Goal: Task Accomplishment & Management: Manage account settings

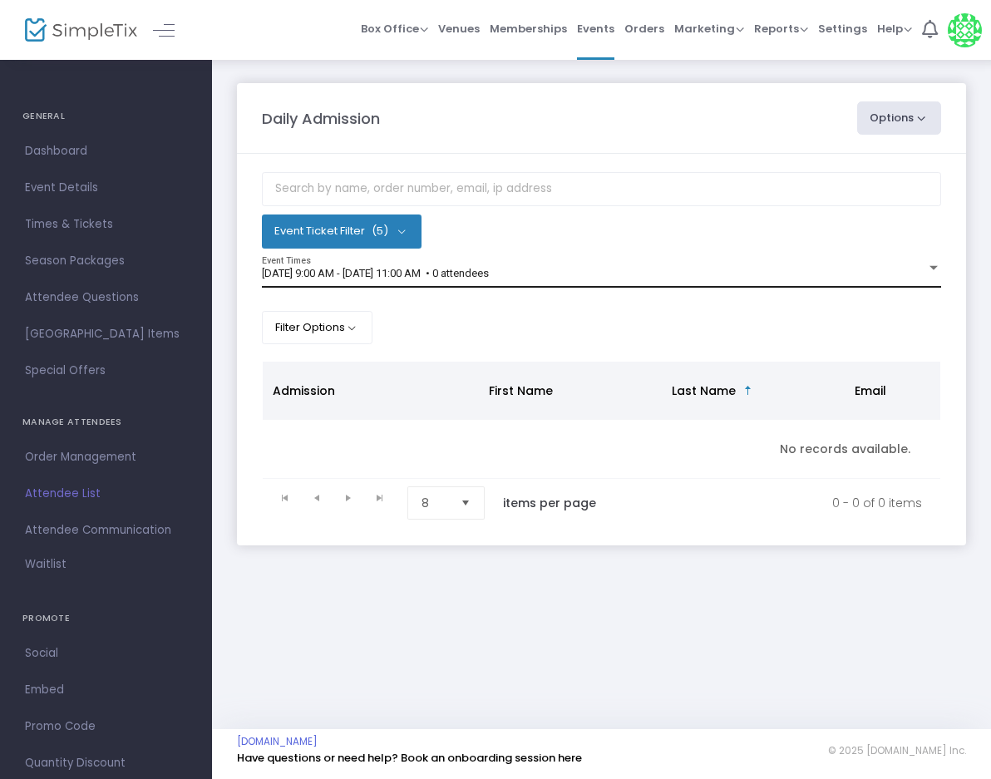
click at [463, 274] on span "[DATE] 9:00 AM - [DATE] 11:00 AM • 0 attendees" at bounding box center [375, 273] width 227 height 12
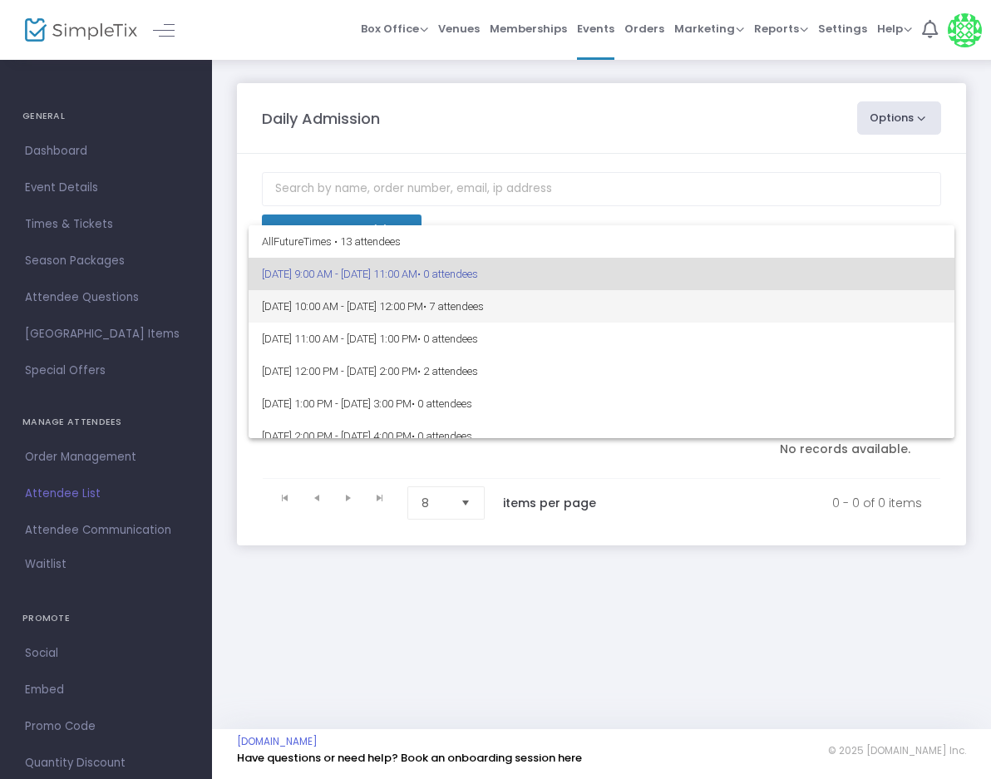
click at [430, 307] on span "9/14/2025 @ 10:00 AM - 9/14/2025 @ 12:00 PM • 7 attendees" at bounding box center [601, 306] width 679 height 32
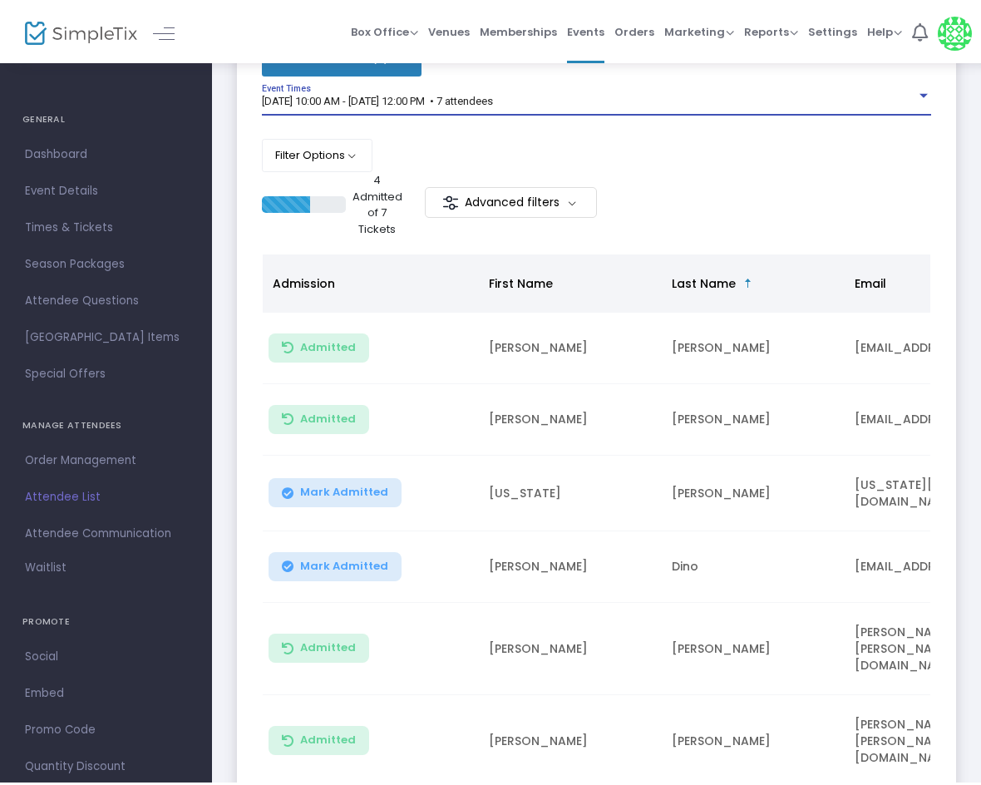
scroll to position [174, 0]
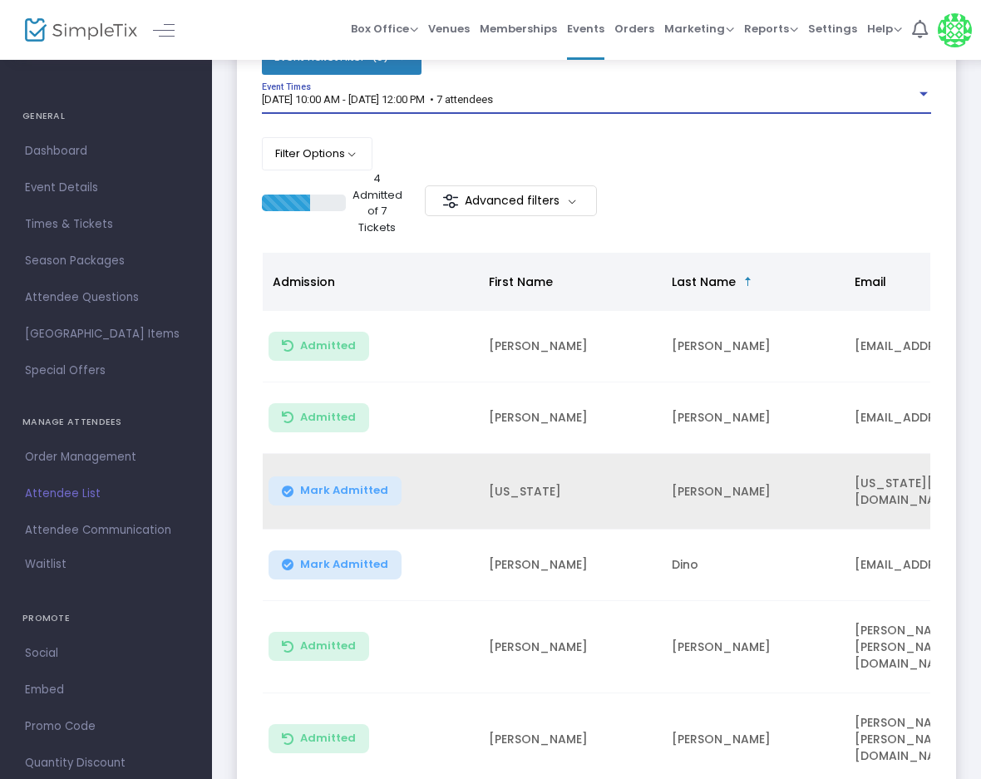
click at [338, 476] on button "Mark Admitted" at bounding box center [334, 490] width 133 height 29
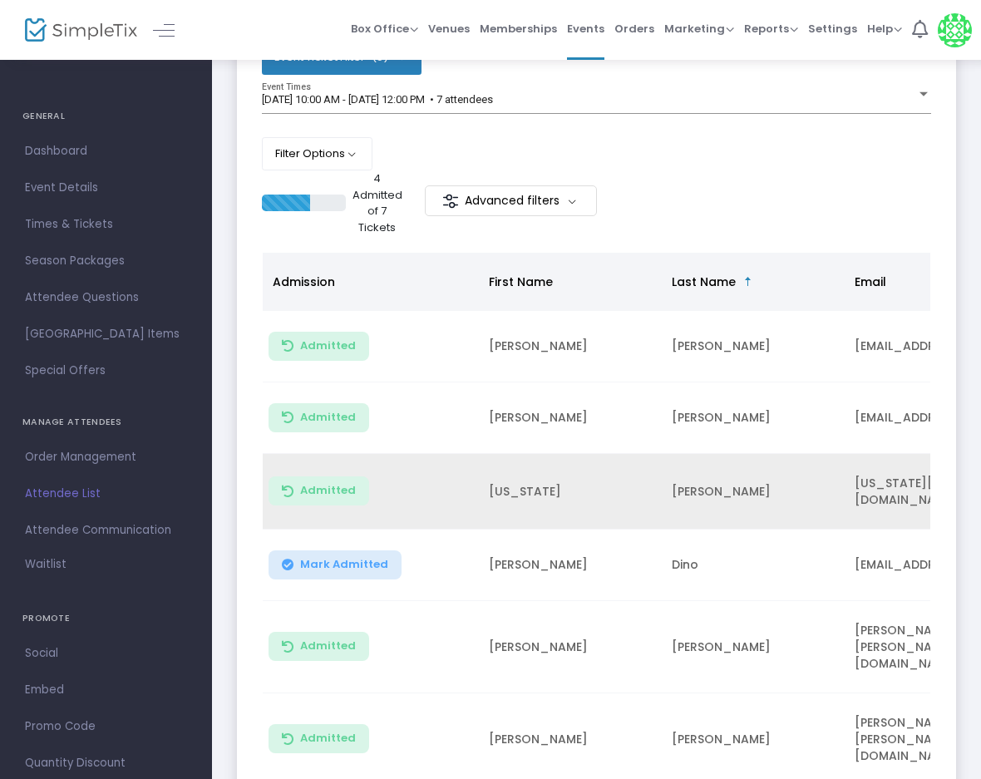
click at [513, 485] on td "[US_STATE]" at bounding box center [570, 492] width 183 height 76
copy td "[US_STATE]"
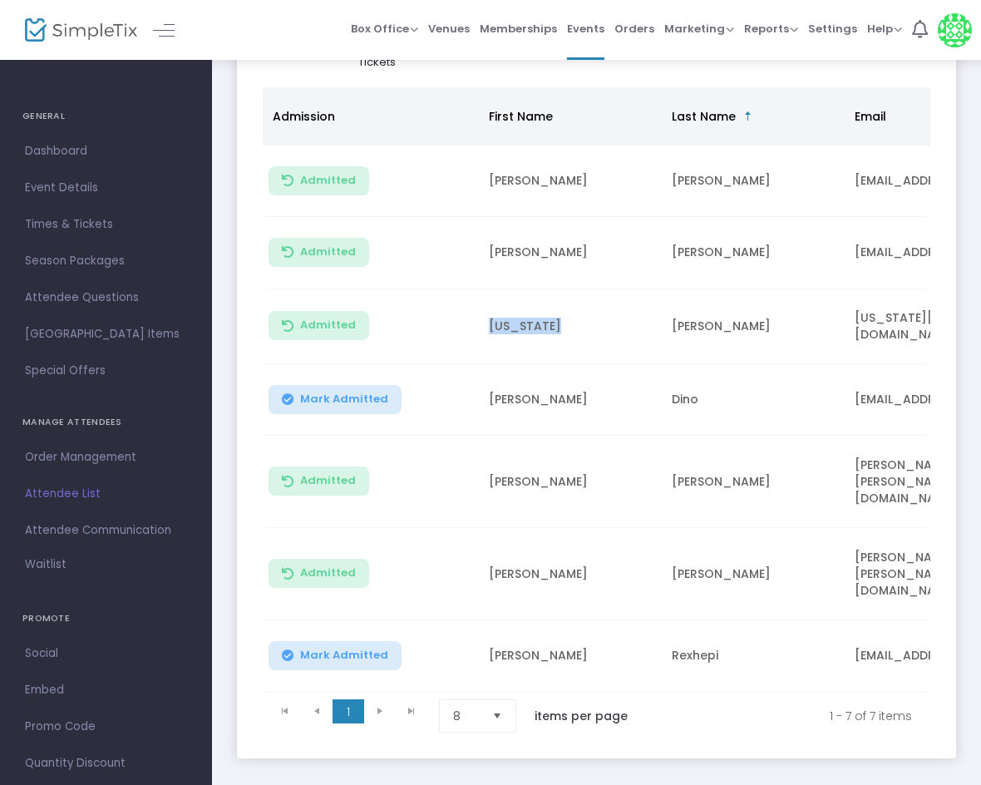
scroll to position [340, 0]
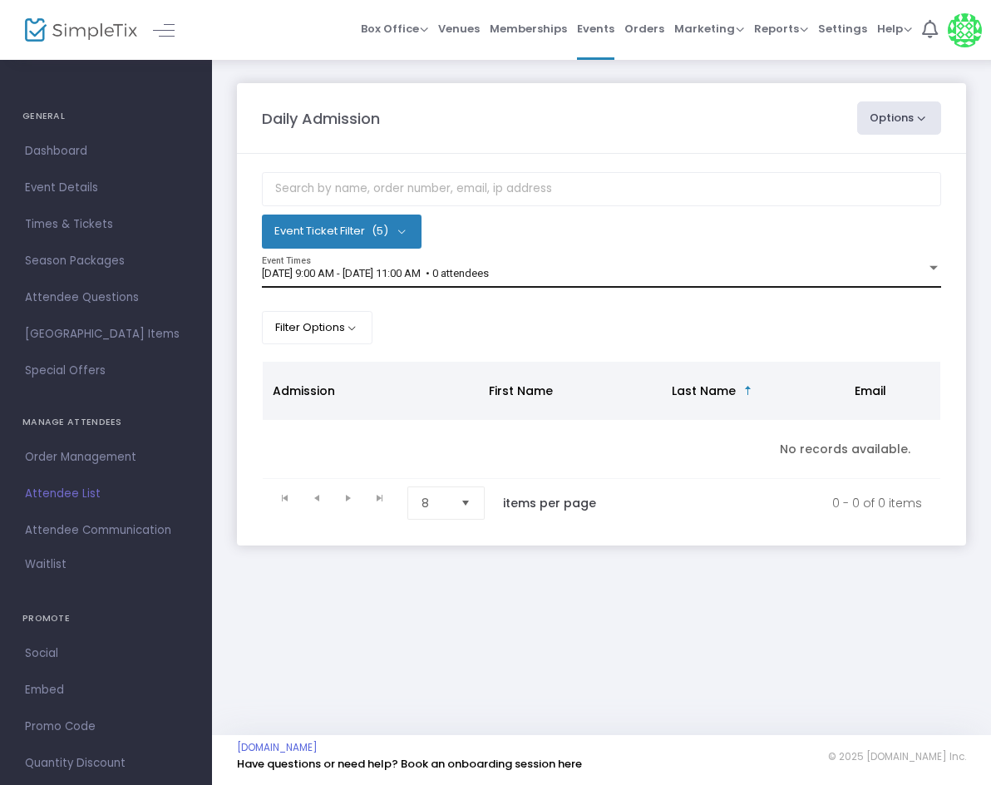
click at [489, 278] on span "[DATE] 9:00 AM - [DATE] 11:00 AM • 0 attendees" at bounding box center [375, 273] width 227 height 12
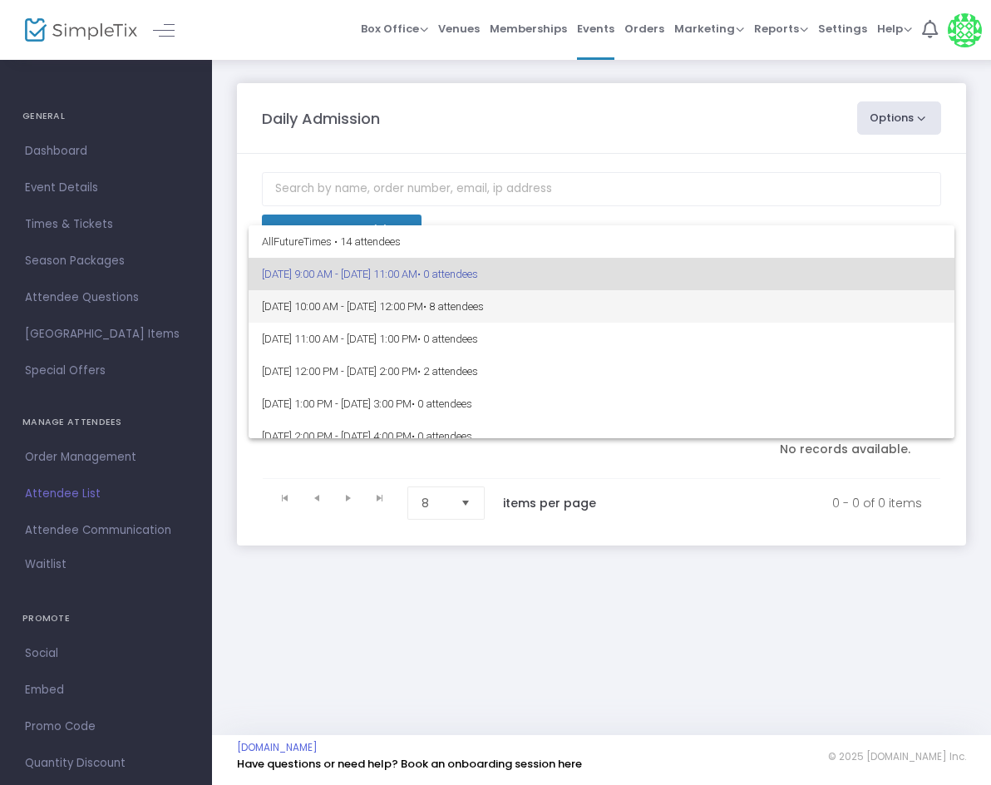
click at [484, 306] on span "• 8 attendees" at bounding box center [453, 306] width 61 height 12
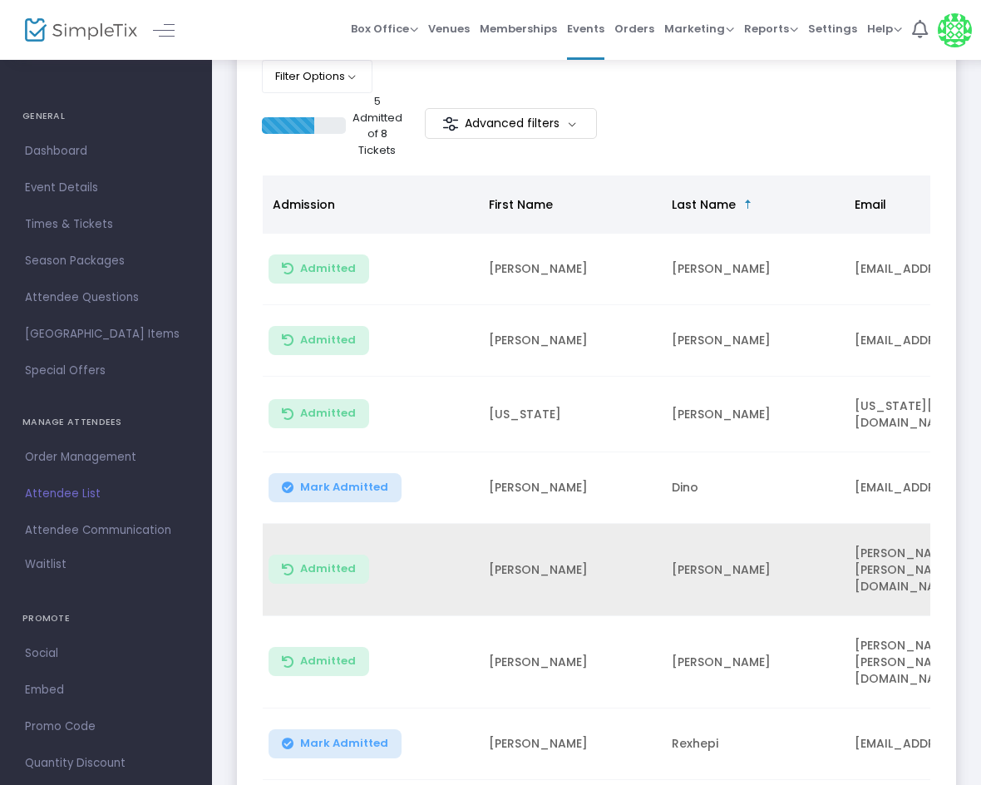
scroll to position [332, 0]
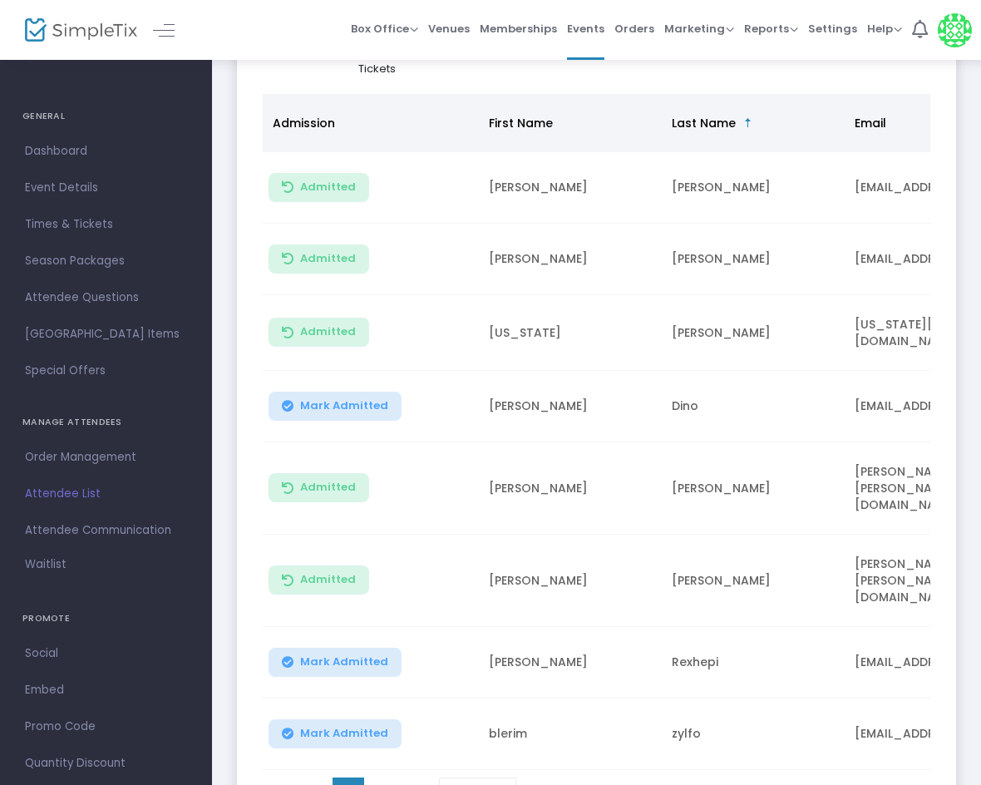
click at [327, 726] on span "Mark Admitted" at bounding box center [344, 732] width 88 height 13
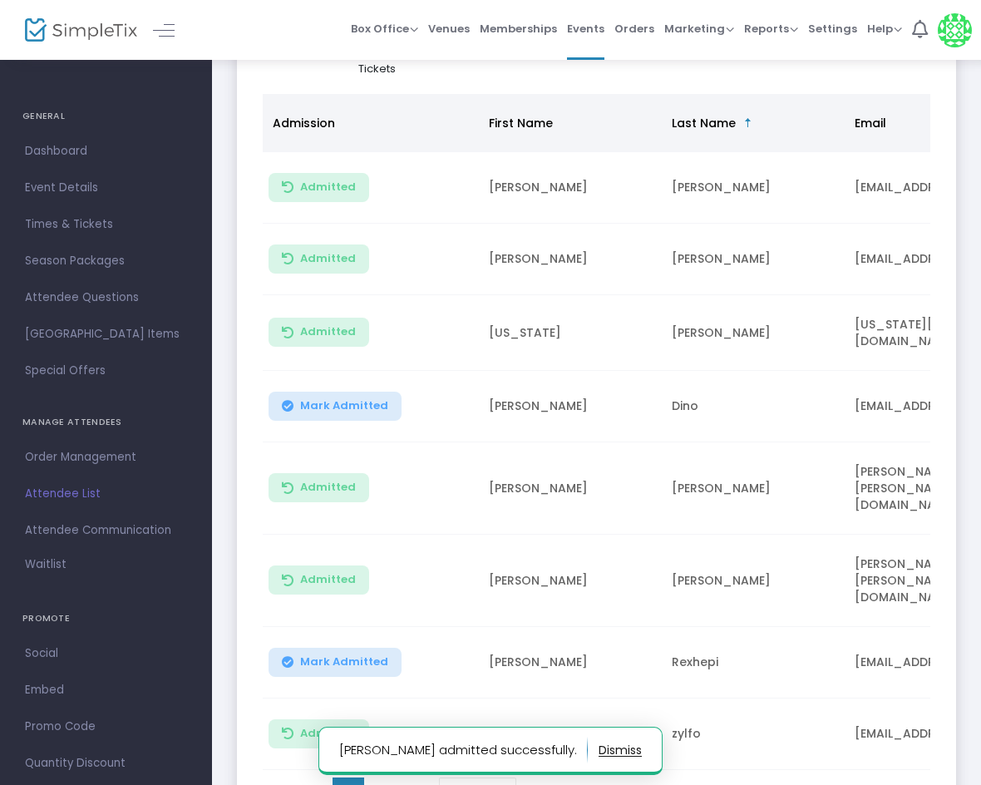
click at [514, 698] on td "blerim" at bounding box center [570, 733] width 183 height 71
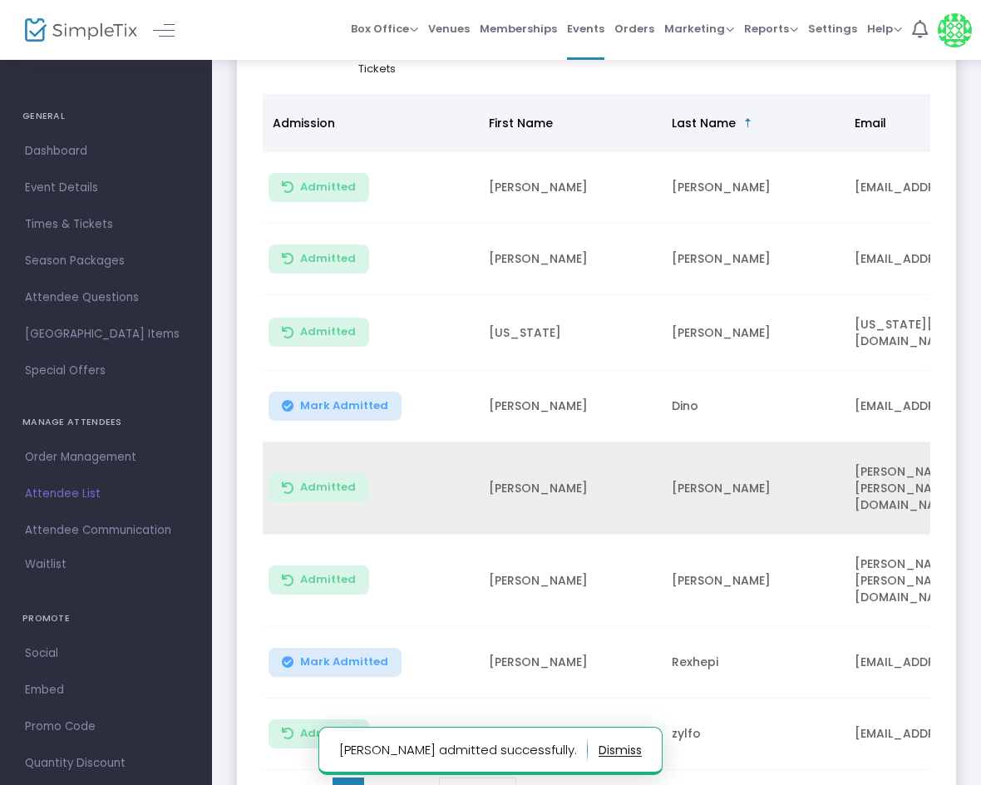
drag, startPoint x: 514, startPoint y: 691, endPoint x: 552, endPoint y: 507, distance: 187.4
click at [552, 507] on td "[PERSON_NAME]" at bounding box center [570, 488] width 183 height 92
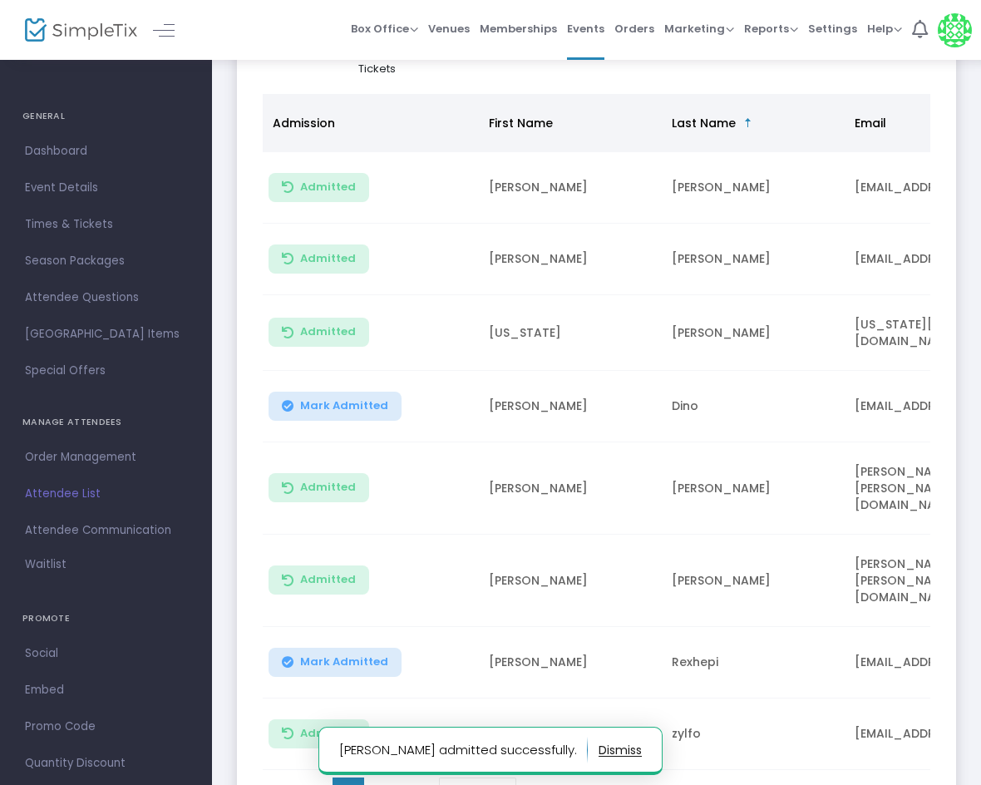
click at [513, 698] on td "blerim" at bounding box center [570, 733] width 183 height 71
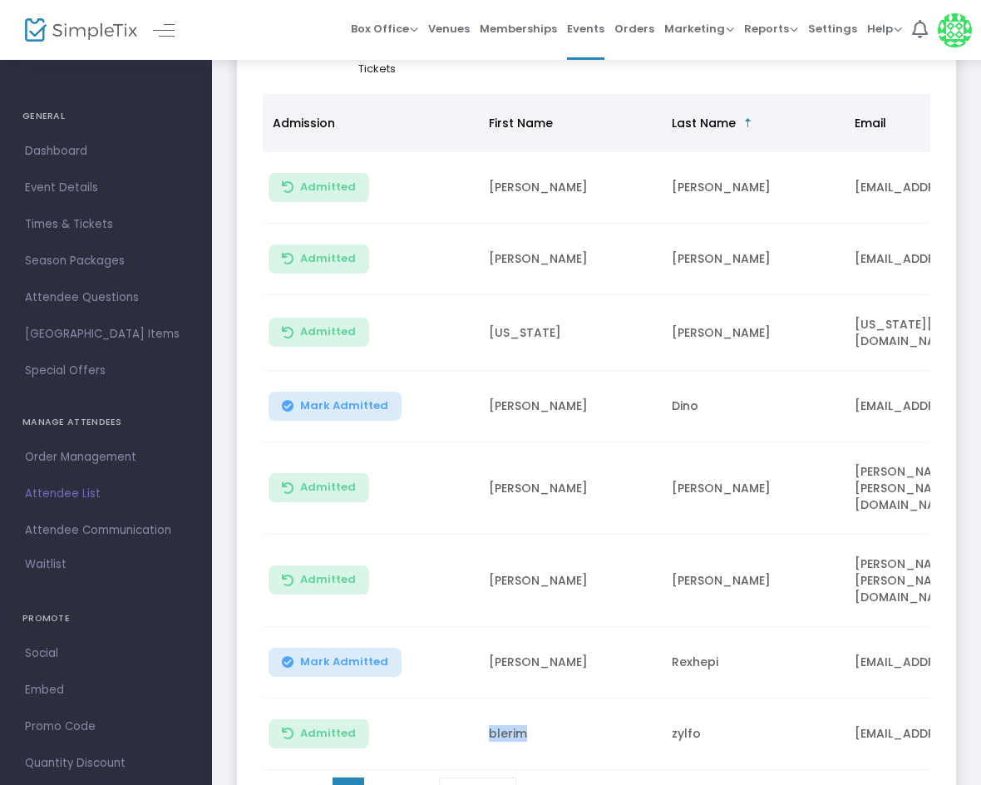
copy td "blerim"
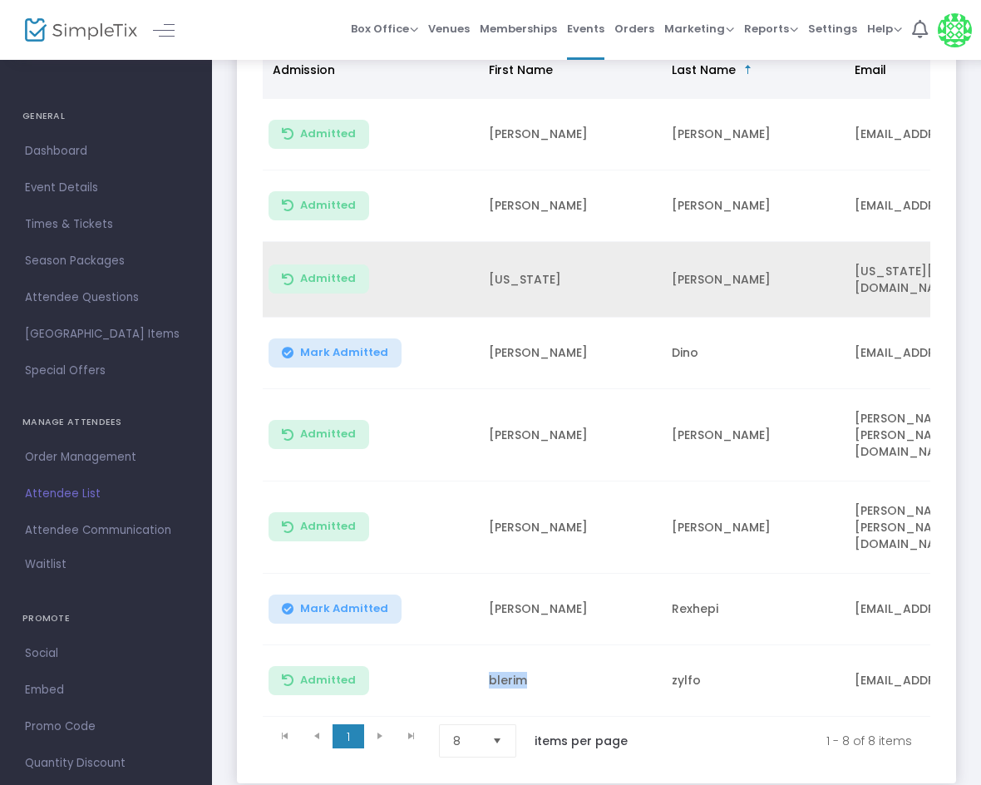
scroll to position [416, 0]
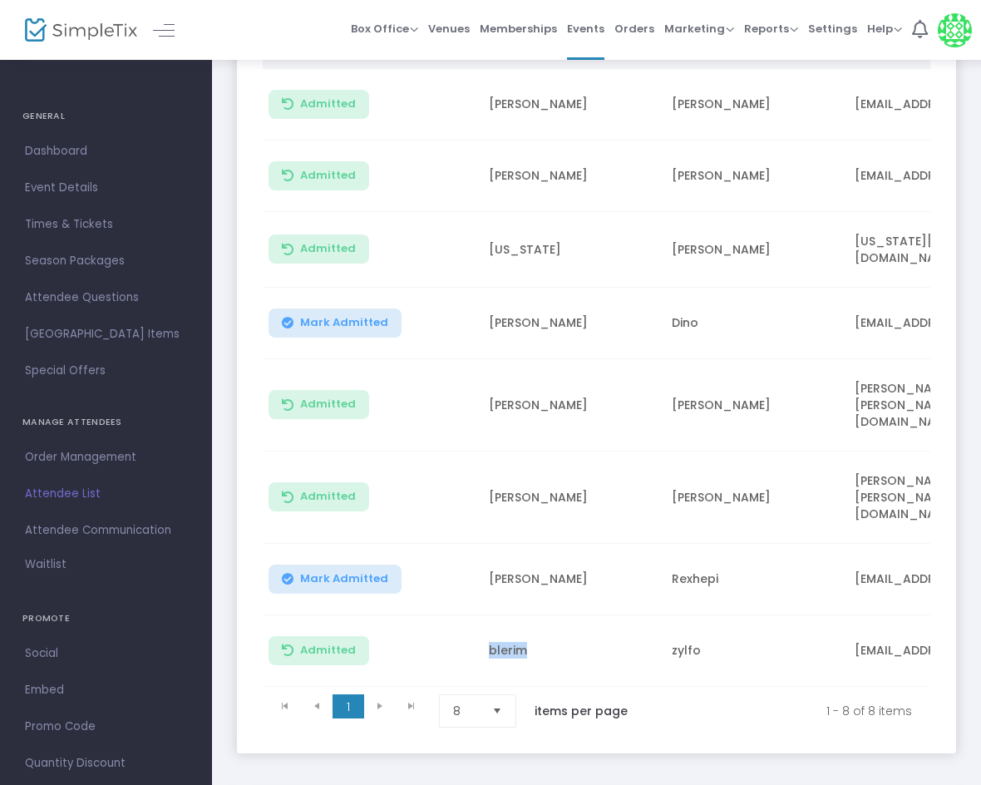
click at [316, 319] on span "Mark Admitted" at bounding box center [344, 322] width 88 height 13
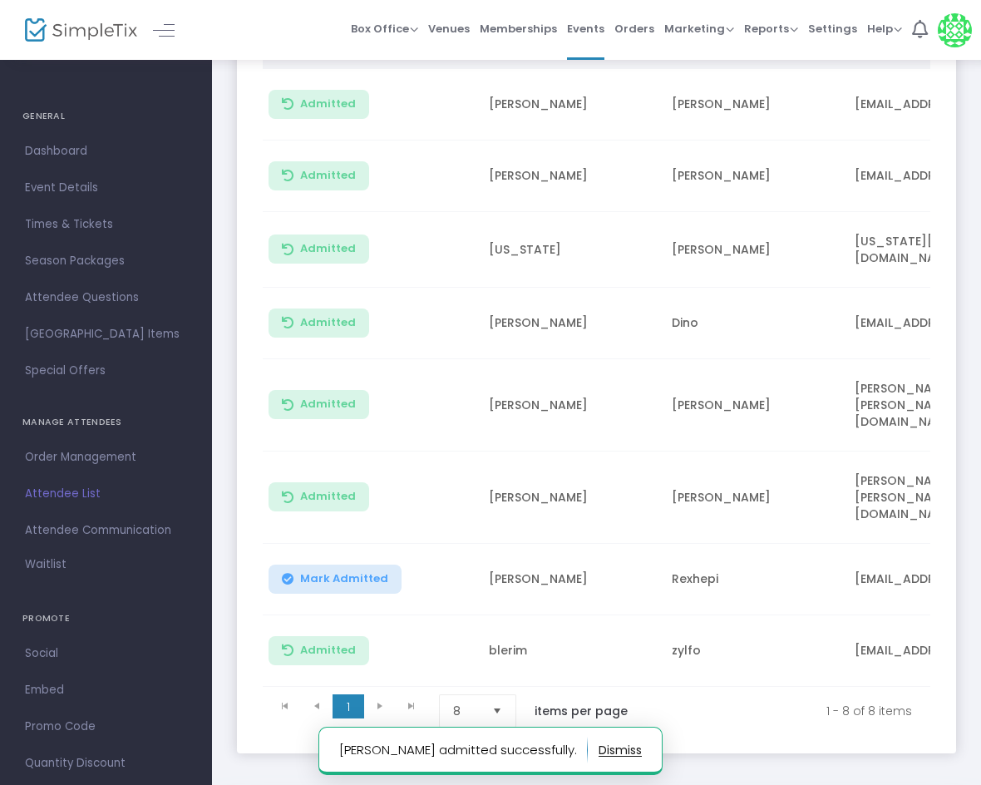
click at [504, 317] on td "[PERSON_NAME]" at bounding box center [570, 323] width 183 height 71
copy td "[PERSON_NAME]"
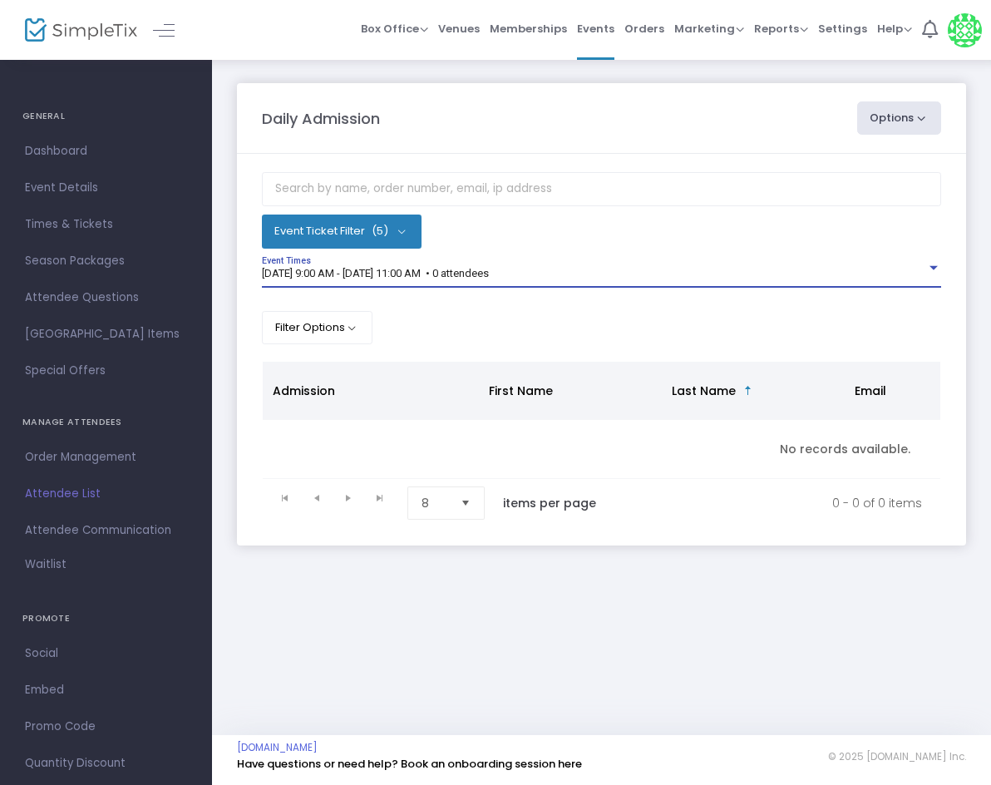
click at [388, 268] on span "[DATE] 9:00 AM - [DATE] 11:00 AM • 0 attendees" at bounding box center [375, 273] width 227 height 12
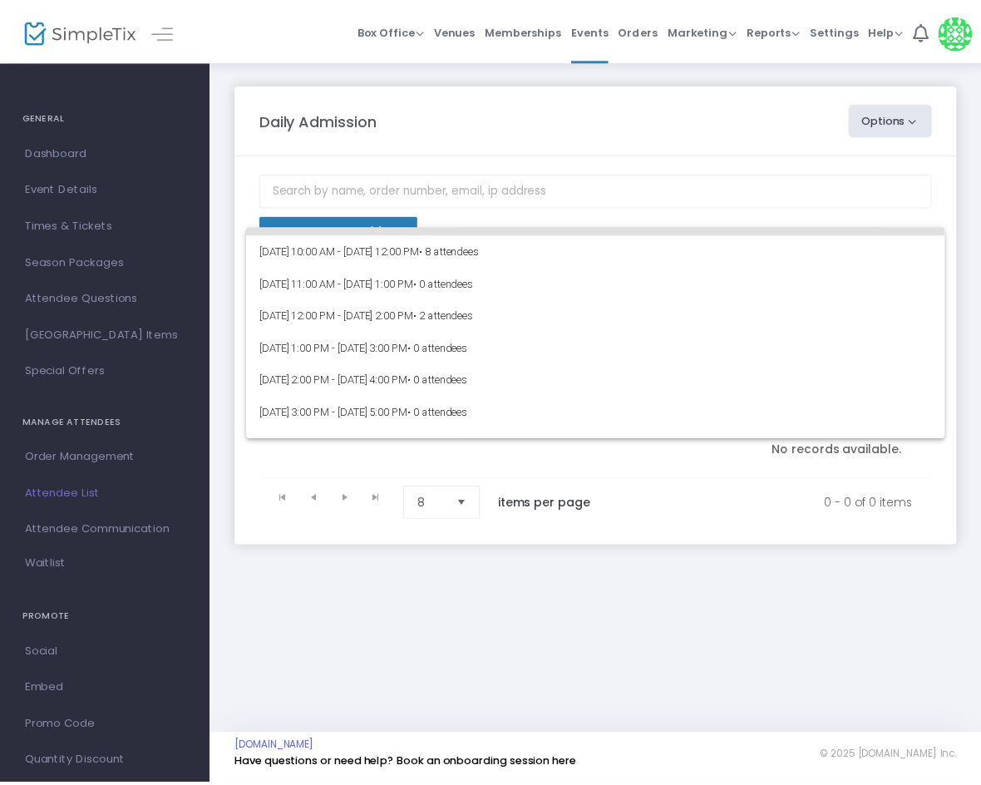
scroll to position [83, 0]
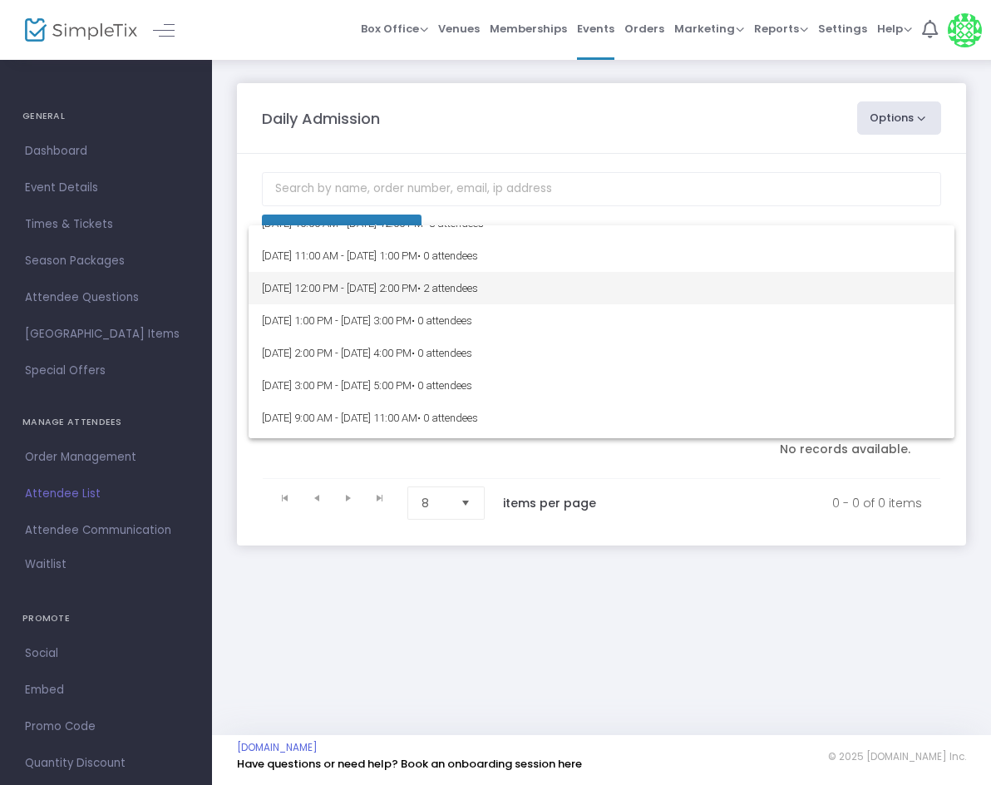
click at [359, 281] on span "9/14/2025 @ 12:00 PM - 9/14/2025 @ 2:00 PM • 2 attendees" at bounding box center [601, 288] width 679 height 32
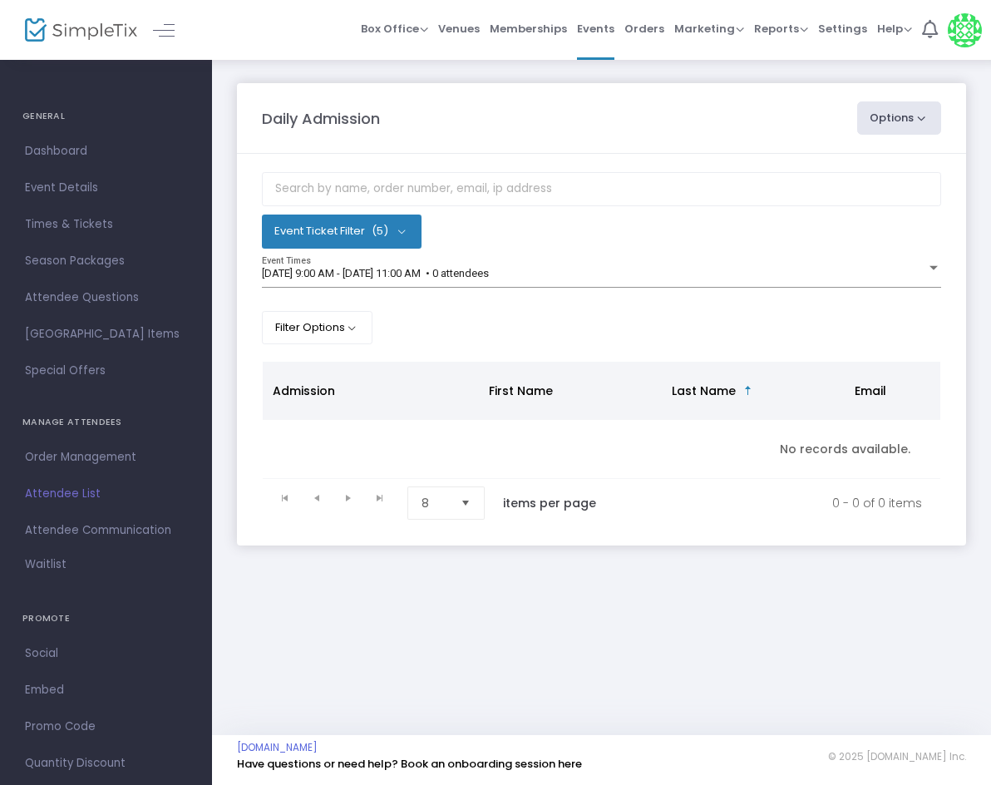
click at [440, 253] on div "Event Ticket Filter (5) Select All First Child Open Play Additional Child Open …" at bounding box center [601, 258] width 679 height 172
click at [425, 266] on div "9/14/2025 @ 9:00 AM - 9/14/2025 @ 11:00 AM • 0 attendees Event Times" at bounding box center [601, 273] width 679 height 32
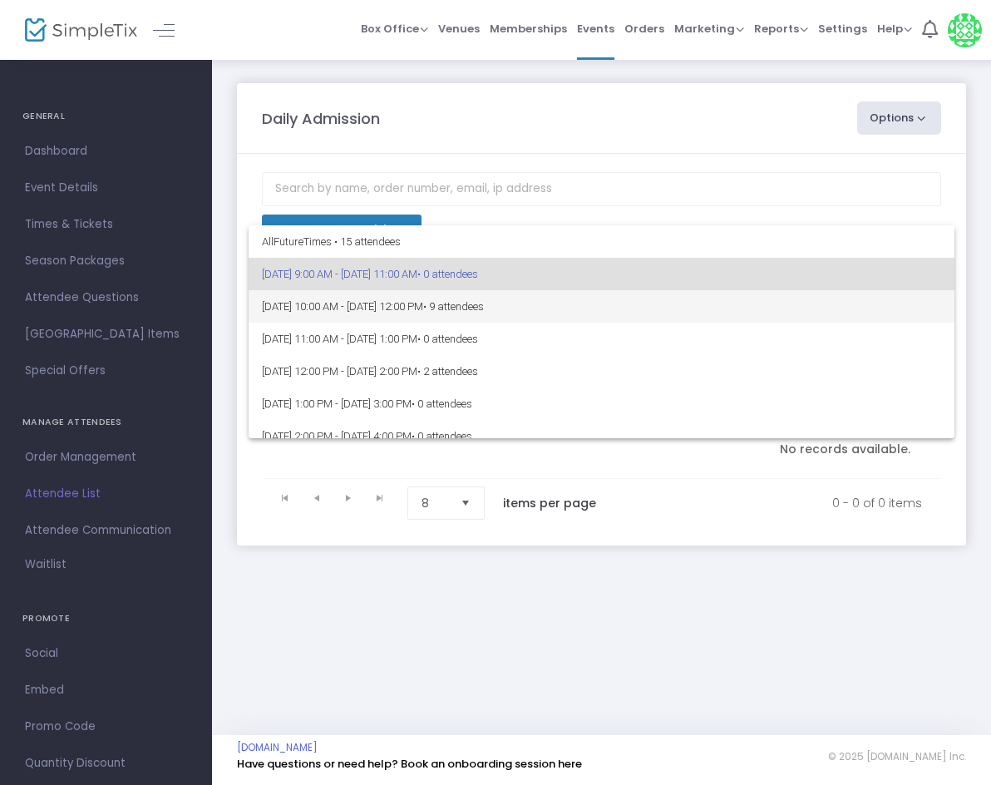
click at [464, 302] on span "9/14/2025 @ 10:00 AM - 9/14/2025 @ 12:00 PM • 9 attendees" at bounding box center [601, 306] width 679 height 32
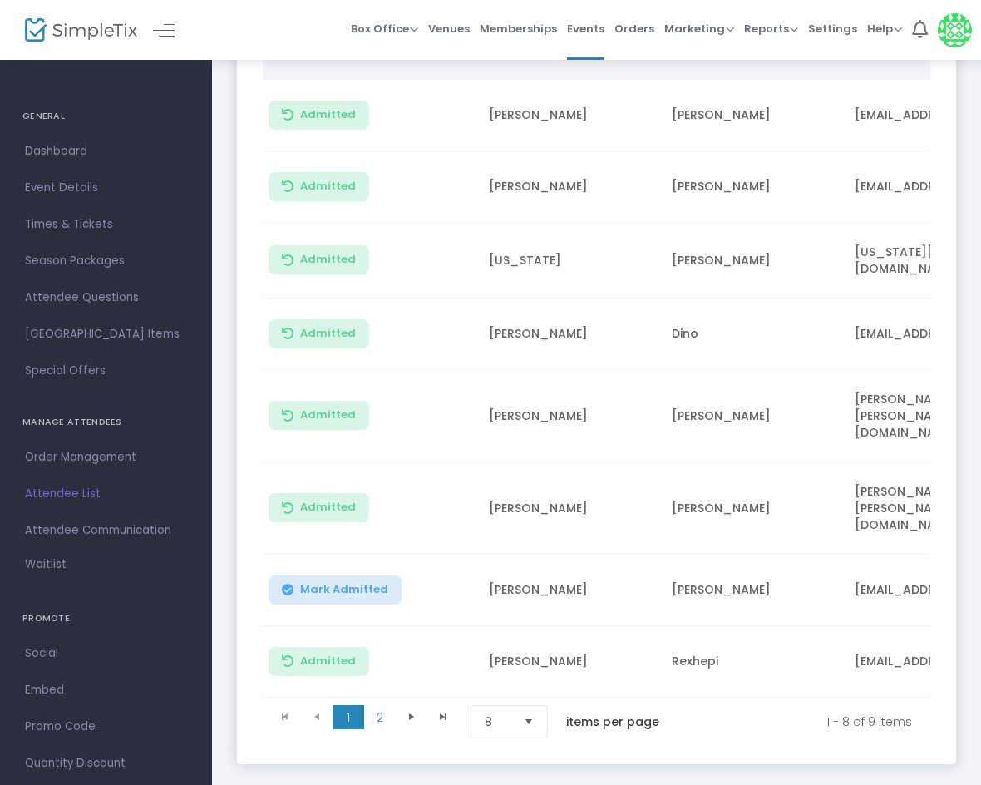
scroll to position [375, 0]
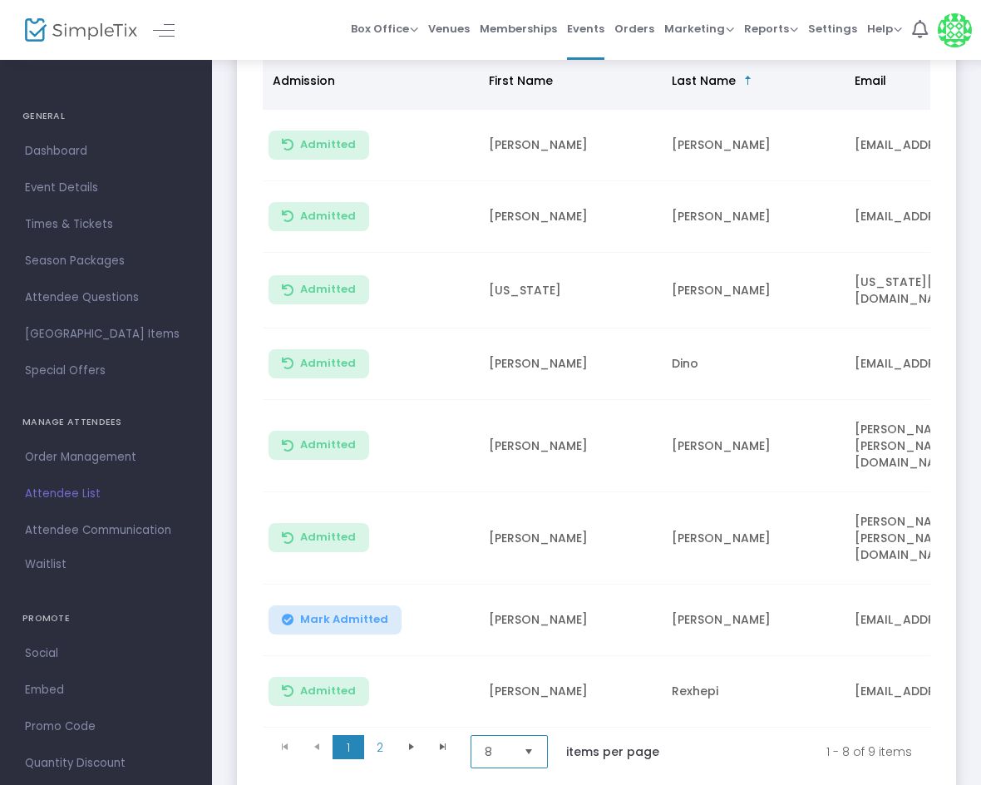
click at [517, 736] on span "8" at bounding box center [497, 752] width 39 height 32
click at [508, 603] on li "25" at bounding box center [511, 610] width 80 height 33
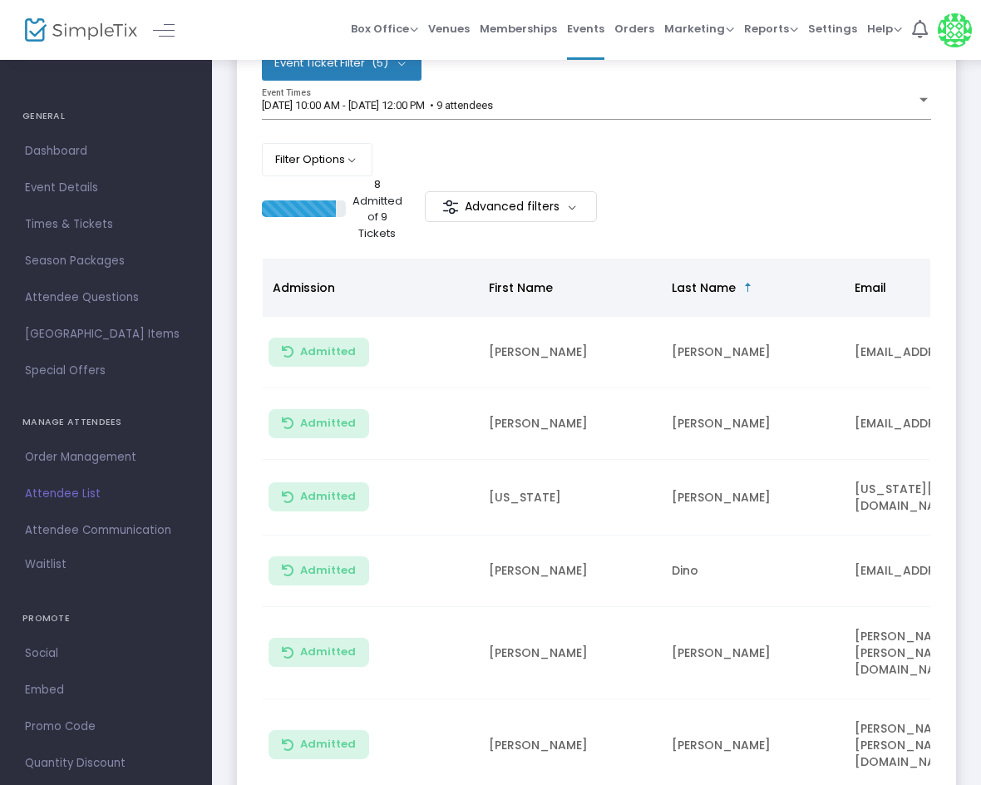
scroll to position [0, 0]
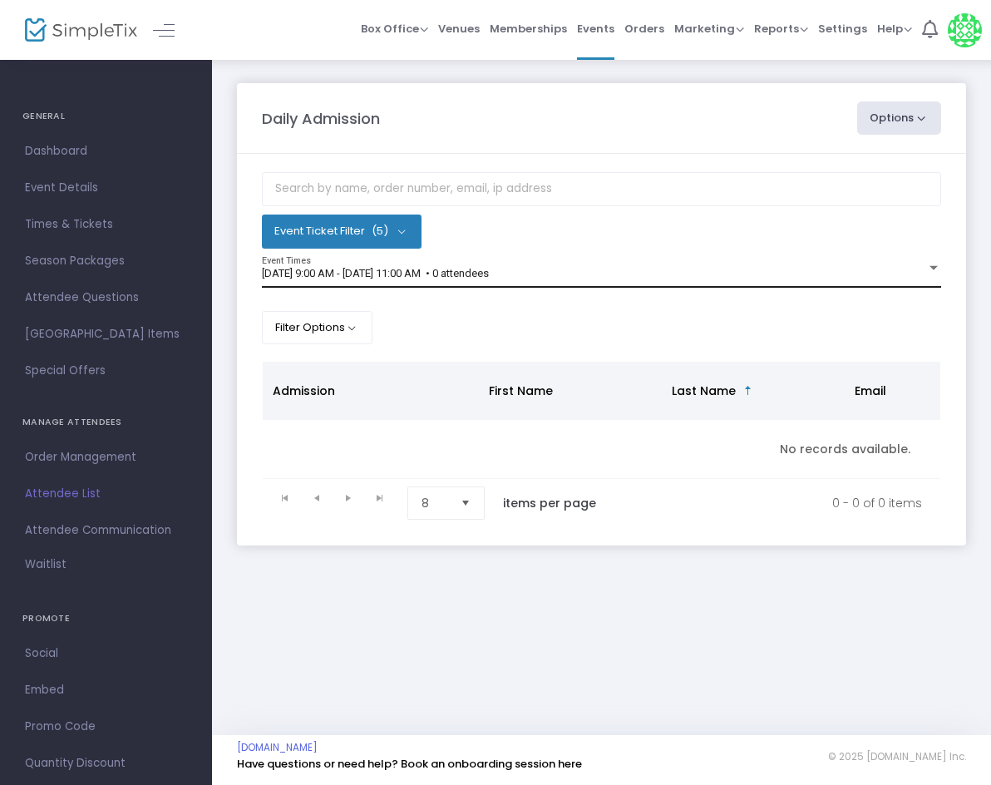
click at [489, 288] on div "[DATE] 9:00 AM - [DATE] 11:00 AM • 0 attendees Event Times" at bounding box center [601, 273] width 679 height 32
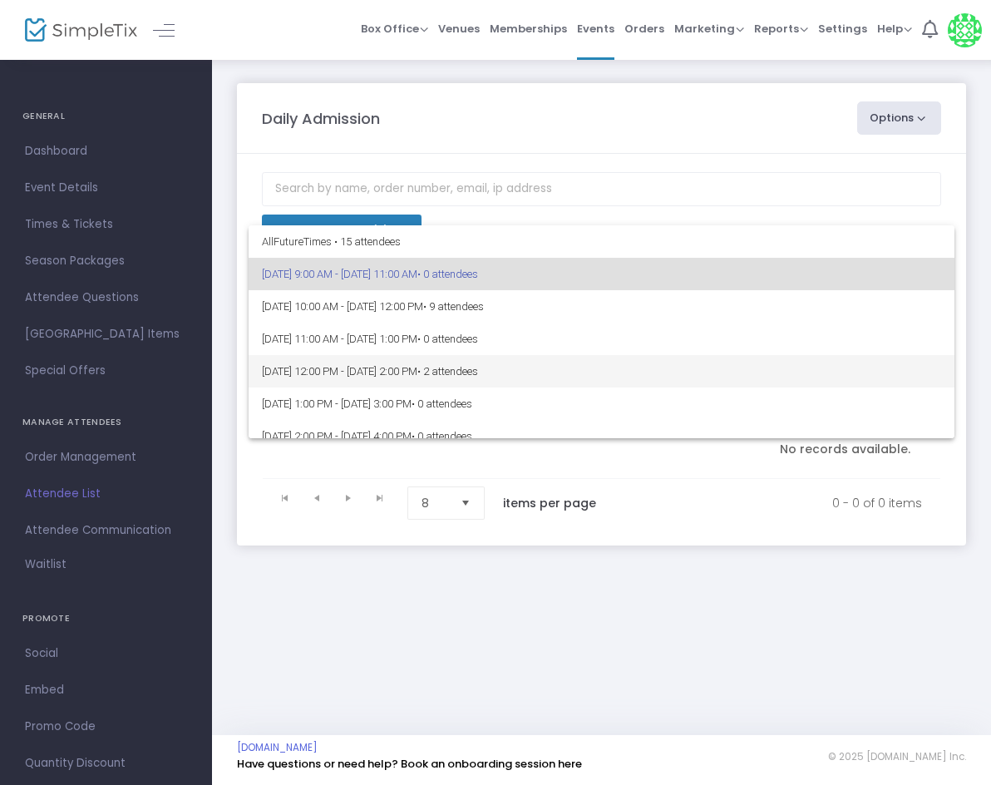
click at [517, 363] on span "9/14/2025 @ 12:00 PM - 9/14/2025 @ 2:00 PM • 2 attendees" at bounding box center [601, 371] width 679 height 32
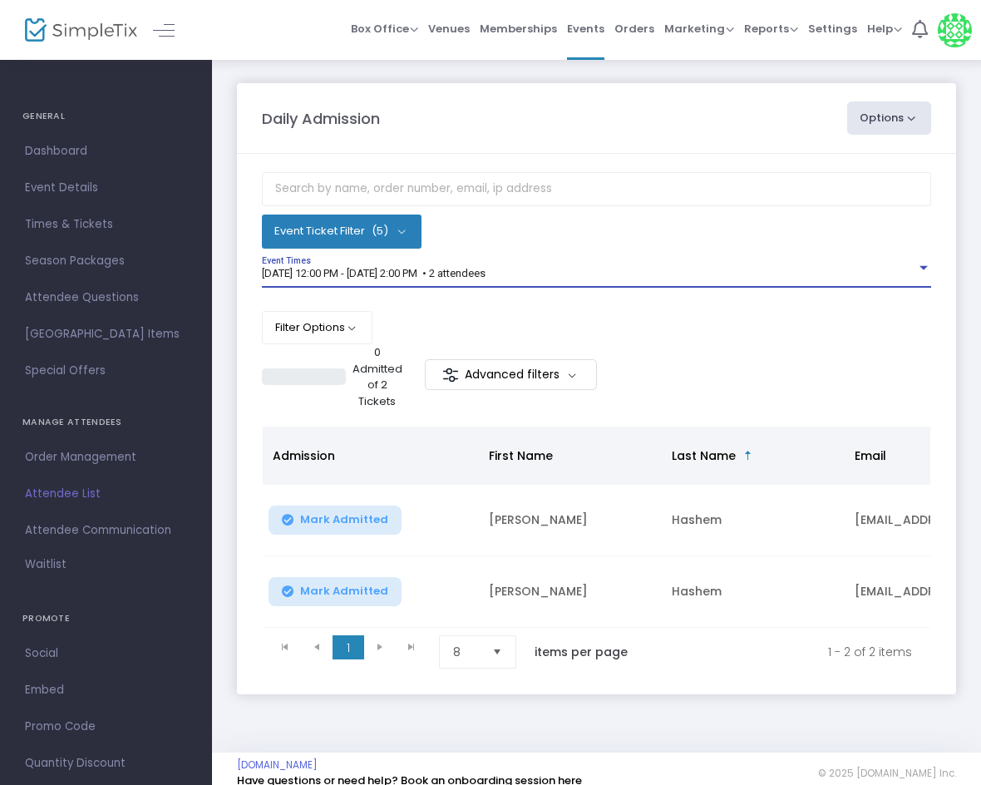
click at [485, 273] on span "9/14/2025 @ 12:00 PM - 9/14/2025 @ 2:00 PM • 2 attendees" at bounding box center [374, 273] width 224 height 12
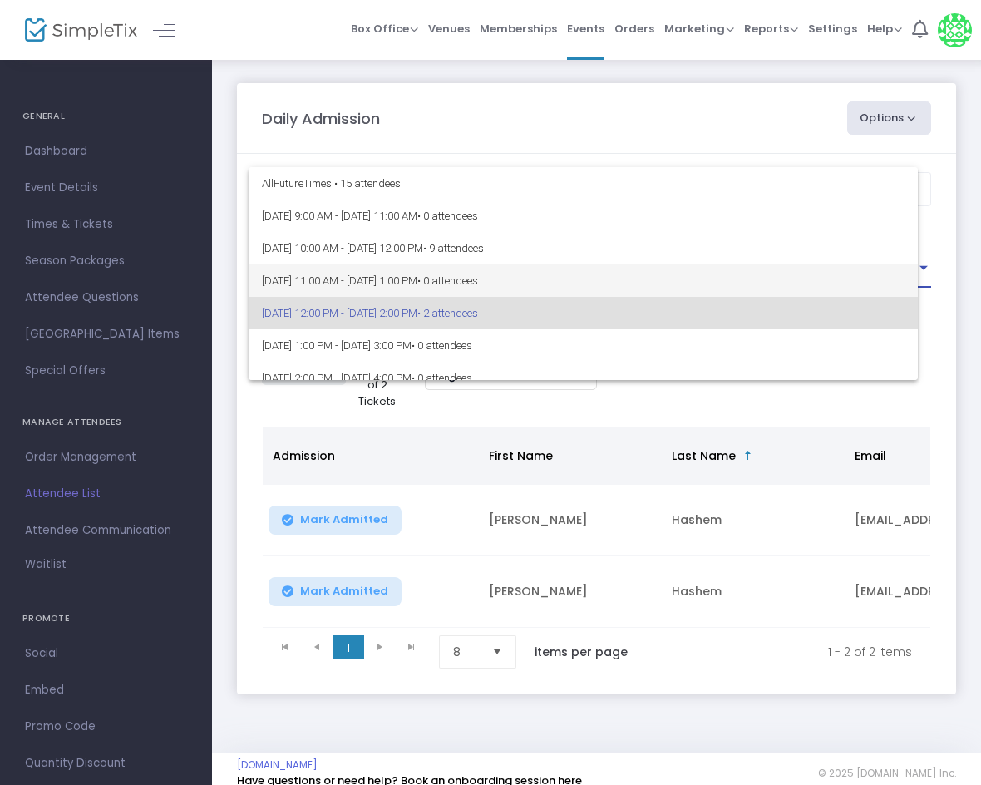
scroll to position [40, 0]
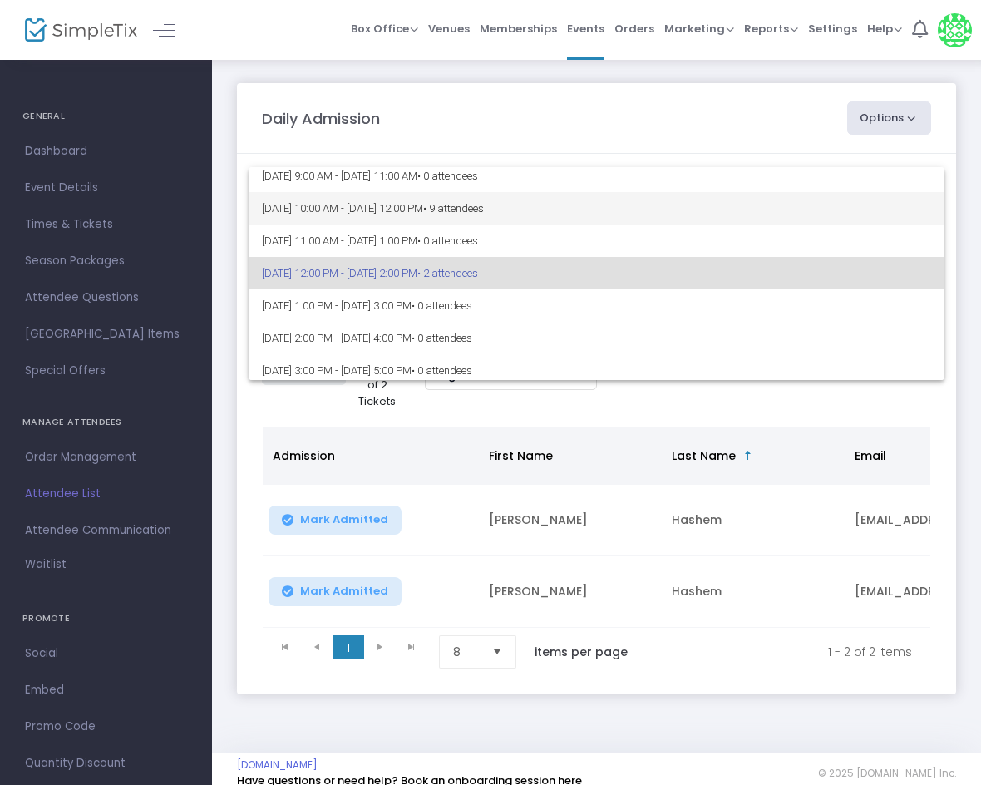
click at [484, 209] on span "• 9 attendees" at bounding box center [453, 208] width 61 height 12
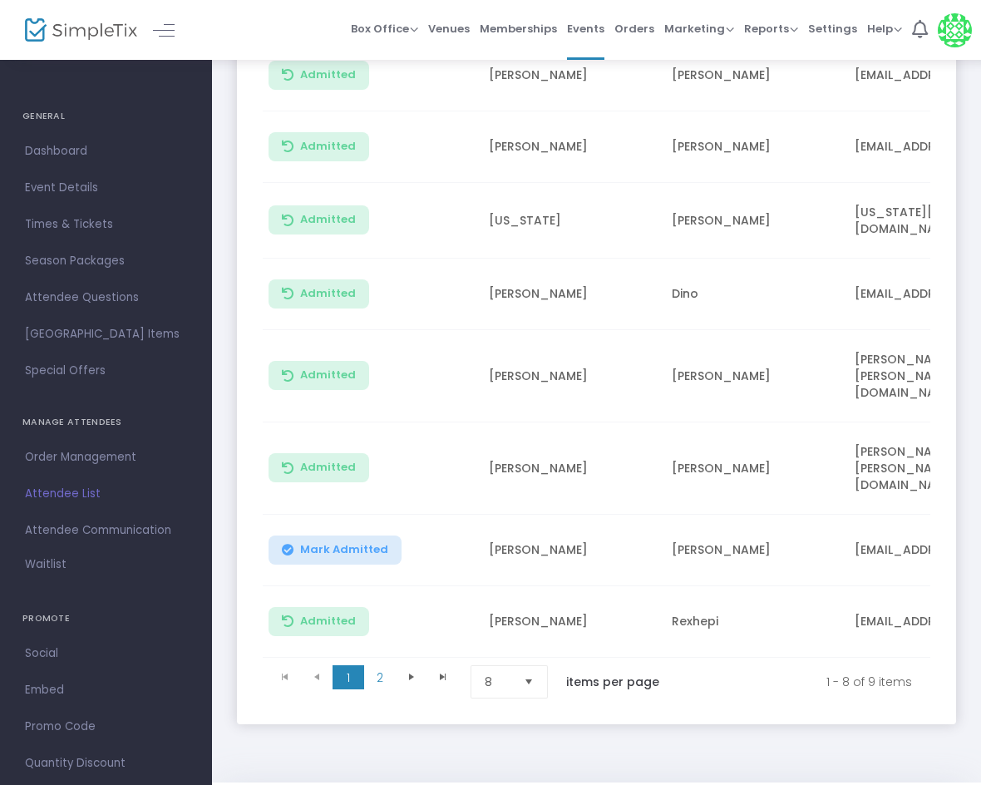
scroll to position [458, 0]
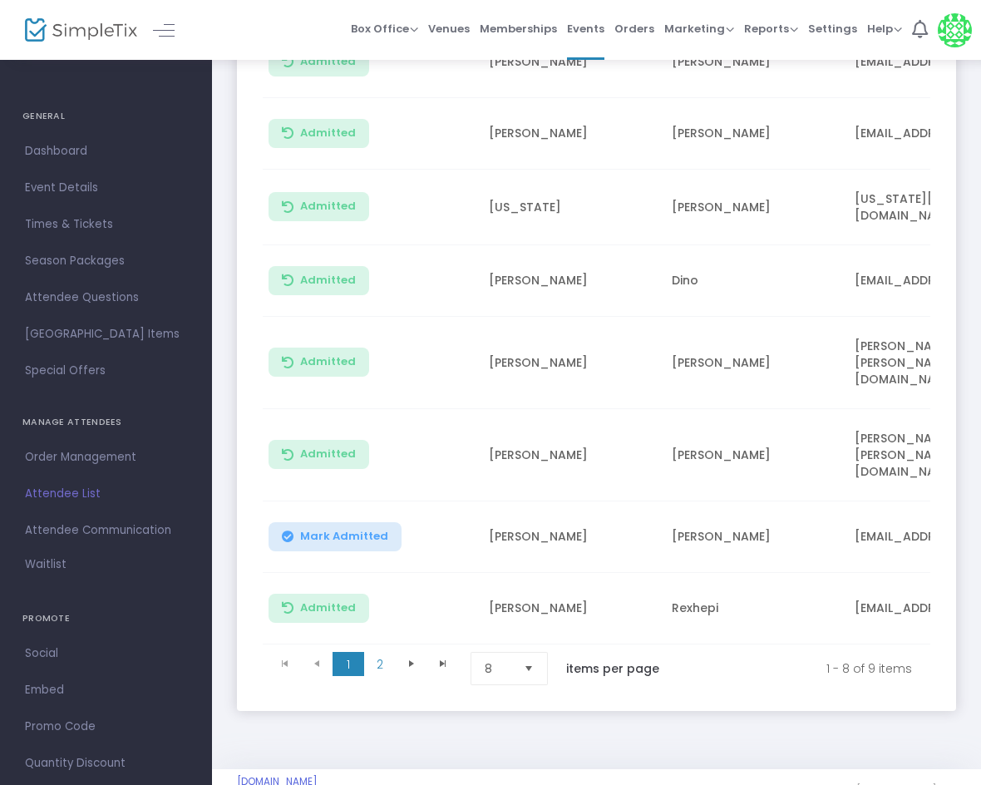
drag, startPoint x: 523, startPoint y: 634, endPoint x: 511, endPoint y: 627, distance: 13.4
click at [522, 654] on span "Select" at bounding box center [528, 667] width 27 height 27
drag, startPoint x: 480, startPoint y: 695, endPoint x: 477, endPoint y: 677, distance: 18.5
click at [479, 695] on li "25" at bounding box center [511, 695] width 80 height 33
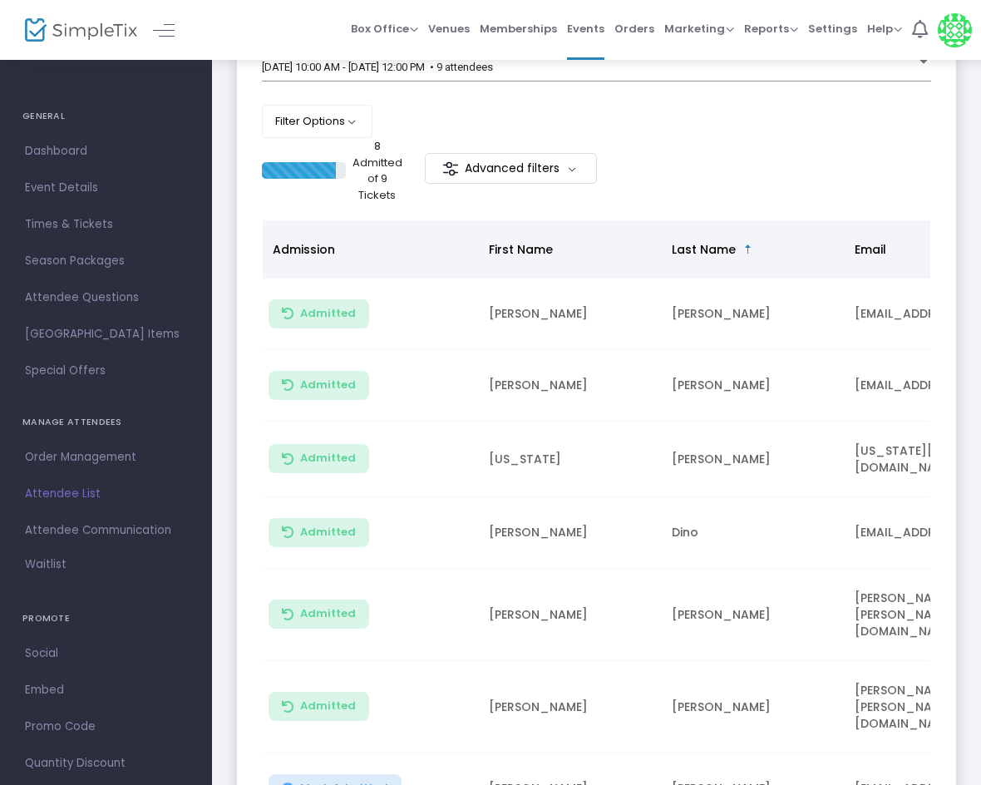
scroll to position [0, 0]
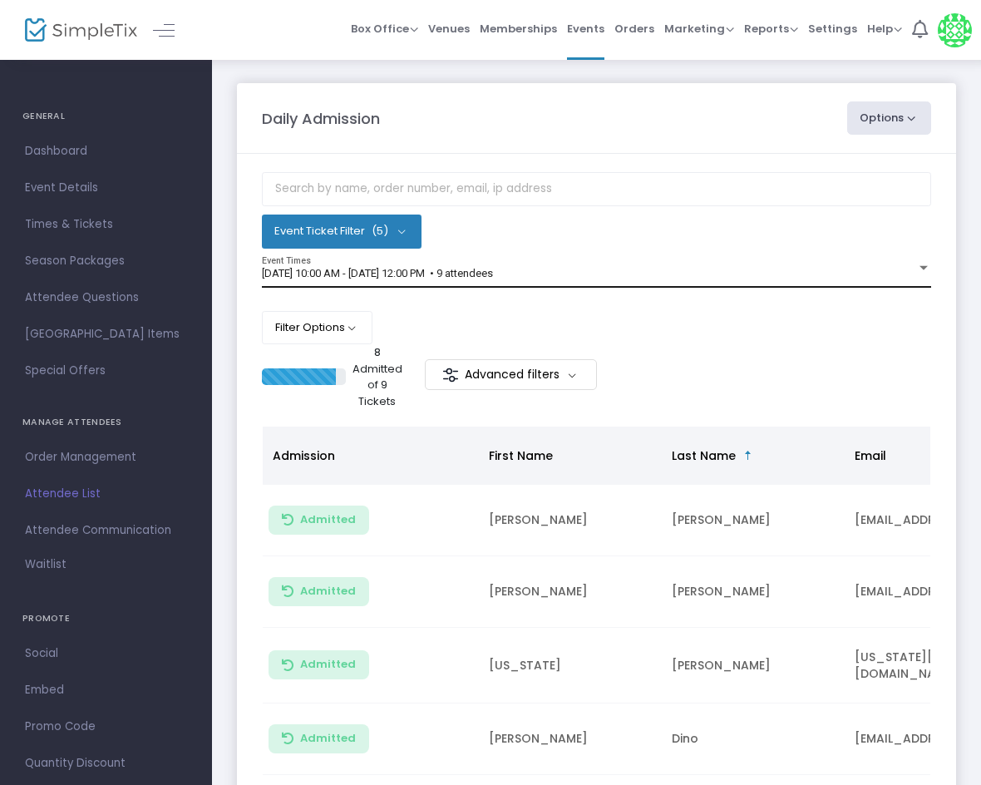
click at [539, 286] on div "9/14/2025 @ 10:00 AM - 9/14/2025 @ 12:00 PM • 9 attendees Event Times" at bounding box center [596, 273] width 669 height 32
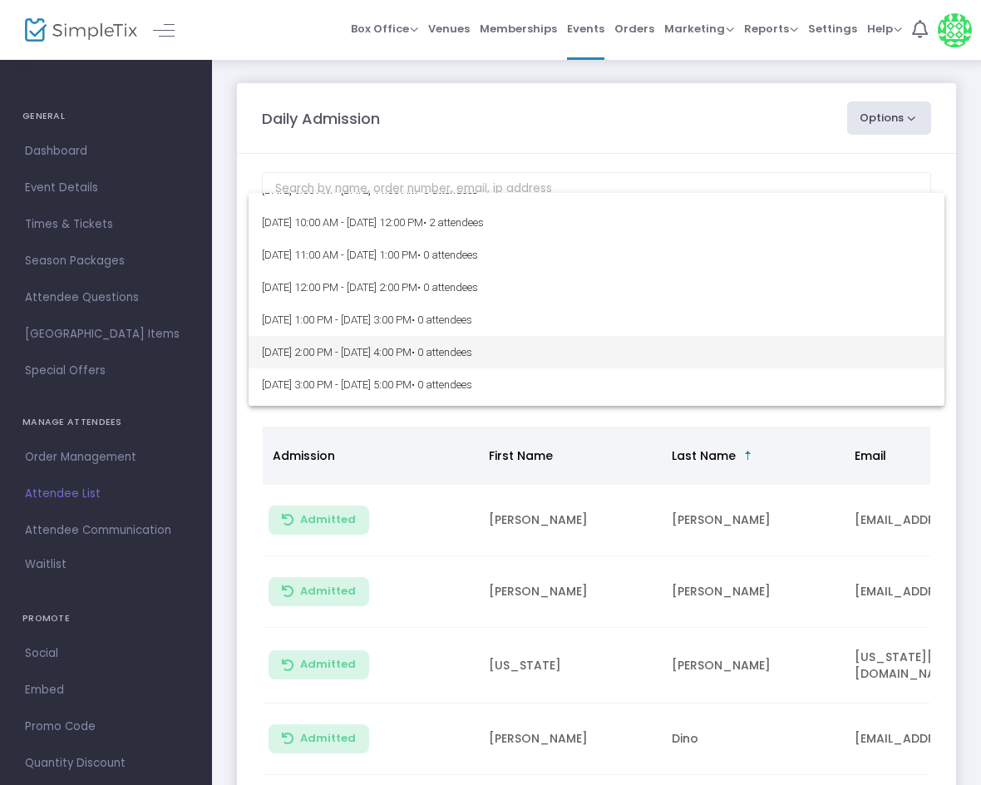
scroll to position [249, 0]
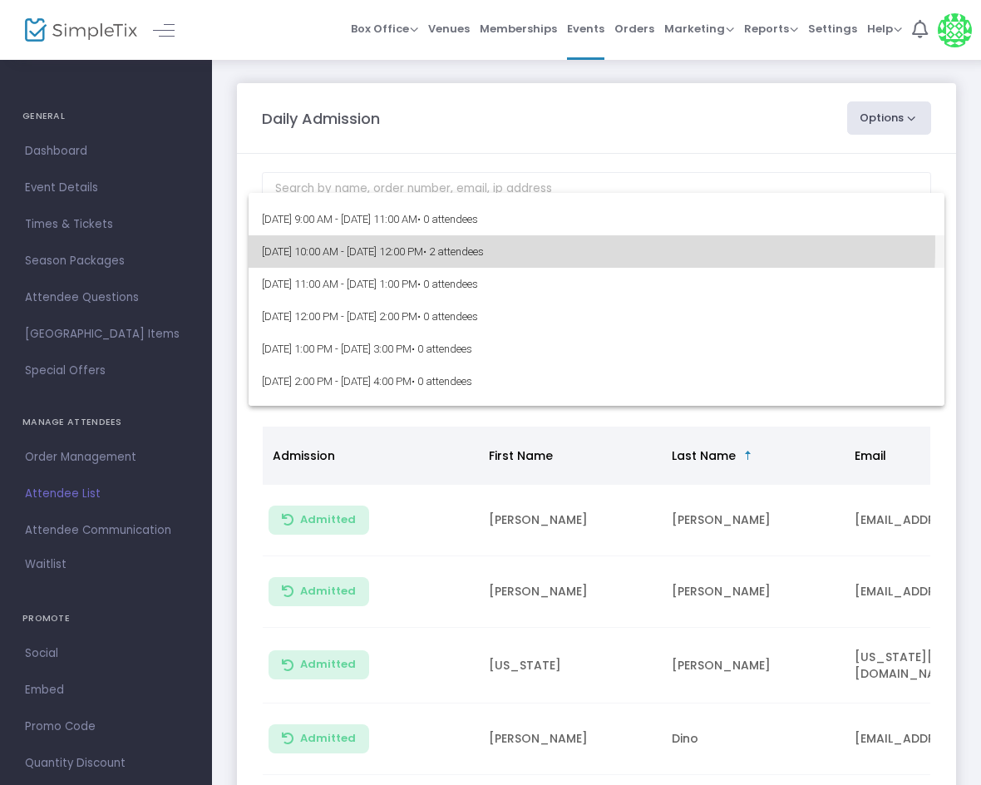
click at [440, 245] on span "9/15/2025 @ 10:00 AM - 9/15/2025 @ 12:00 PM • 2 attendees" at bounding box center [596, 251] width 669 height 32
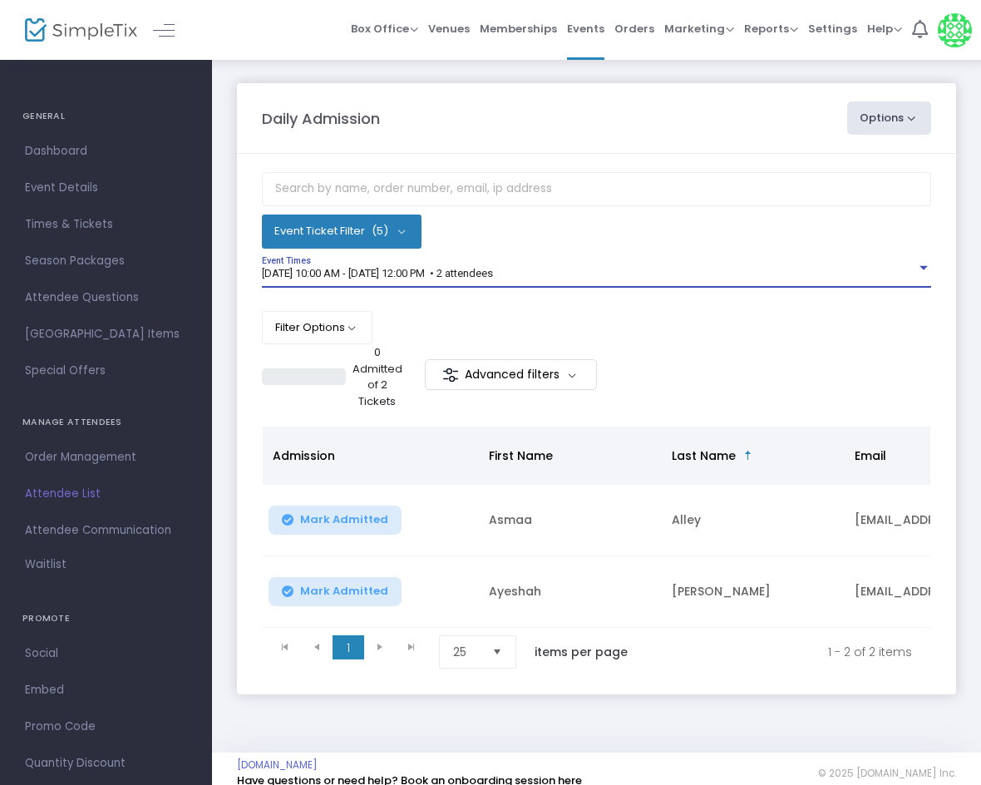
click at [461, 263] on div "9/15/2025 @ 10:00 AM - 9/15/2025 @ 12:00 PM • 2 attendees Event Times" at bounding box center [596, 273] width 669 height 32
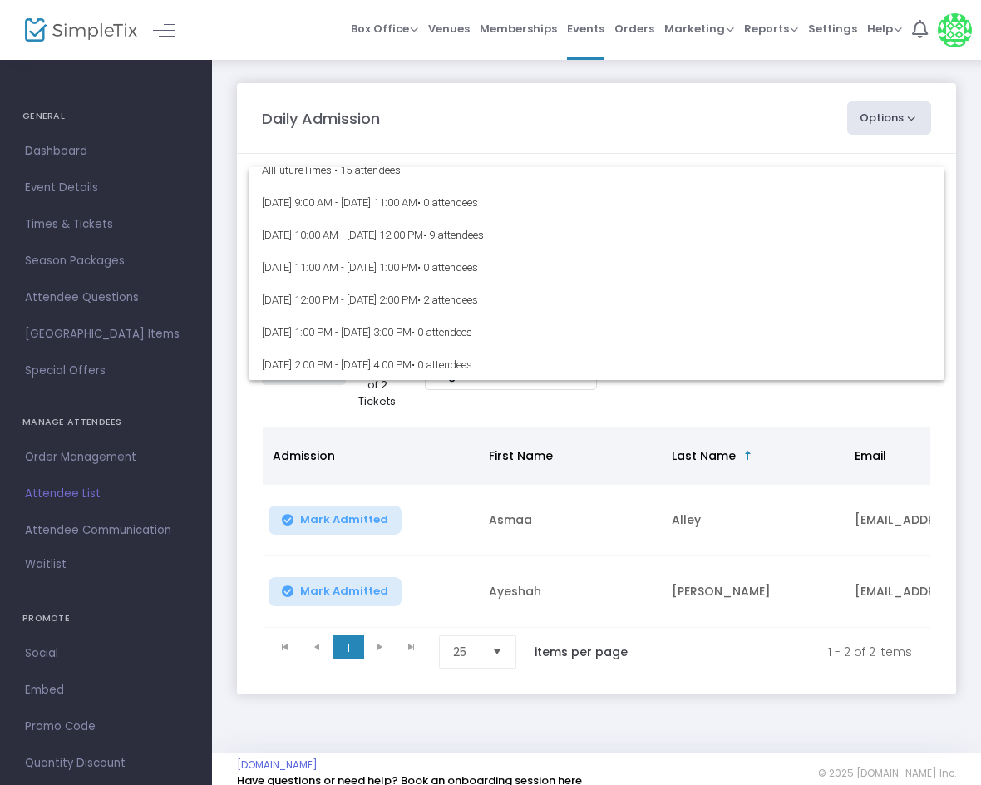
scroll to position [0, 0]
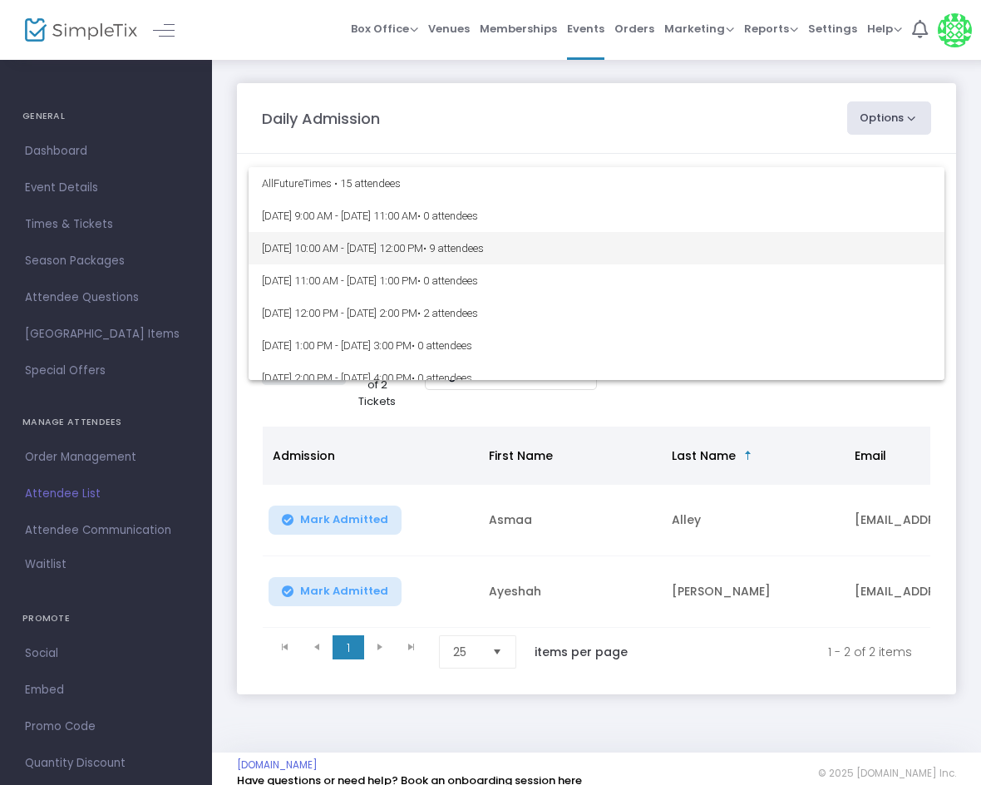
click at [488, 259] on span "9/14/2025 @ 10:00 AM - 9/14/2025 @ 12:00 PM • 9 attendees" at bounding box center [596, 248] width 669 height 32
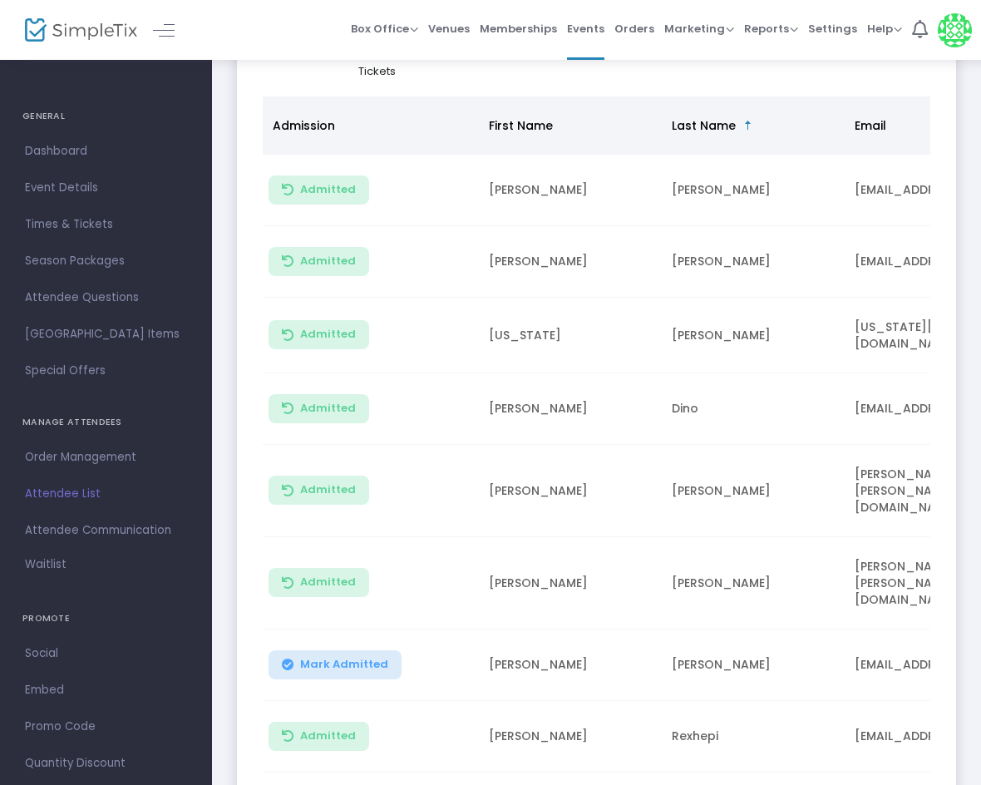
scroll to position [332, 0]
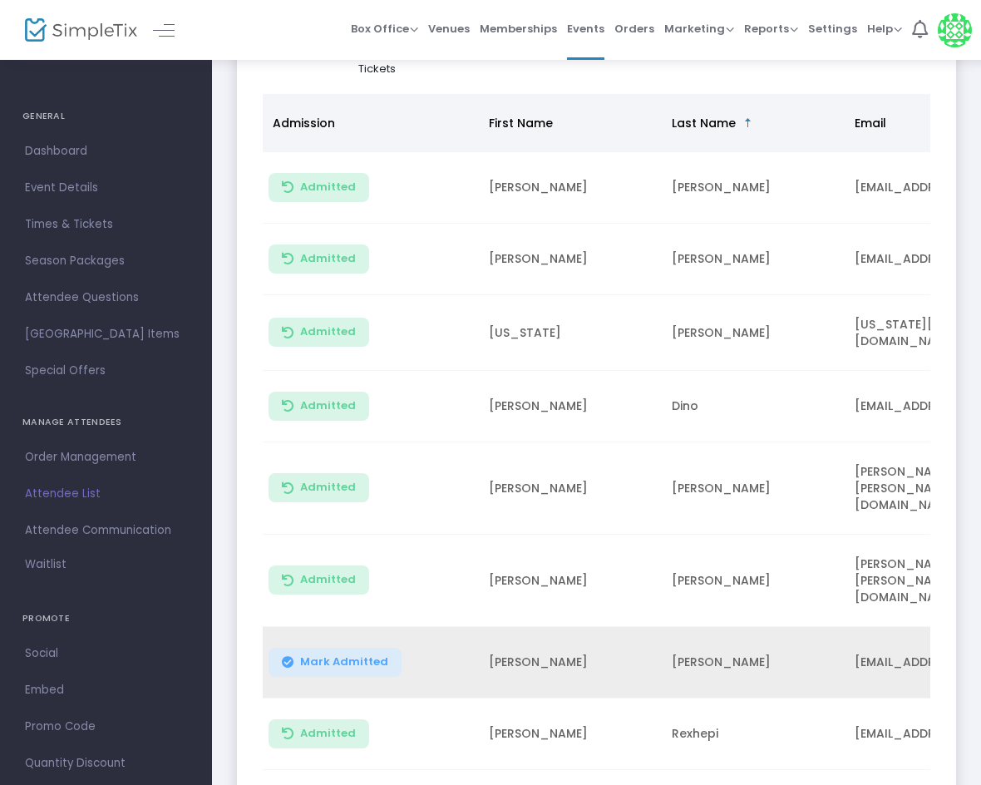
click at [369, 655] on span "Mark Admitted" at bounding box center [344, 661] width 88 height 13
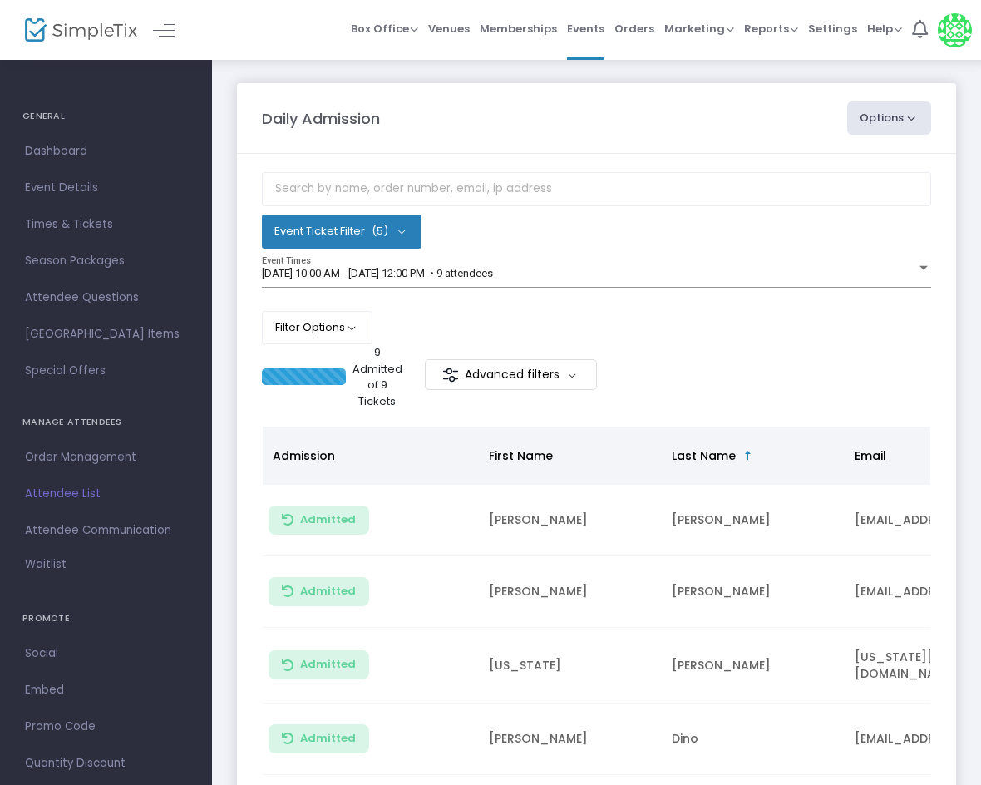
click at [555, 222] on div "Event Ticket Filter (5) Select All First Child Open Play Additional Child Open …" at bounding box center [596, 230] width 669 height 33
click at [647, 333] on div "Filter Options ON OFF Display Past Event Times ON OFF Enable Multiple Time Sele…" at bounding box center [596, 327] width 669 height 33
click at [325, 333] on button "Filter Options" at bounding box center [317, 327] width 111 height 33
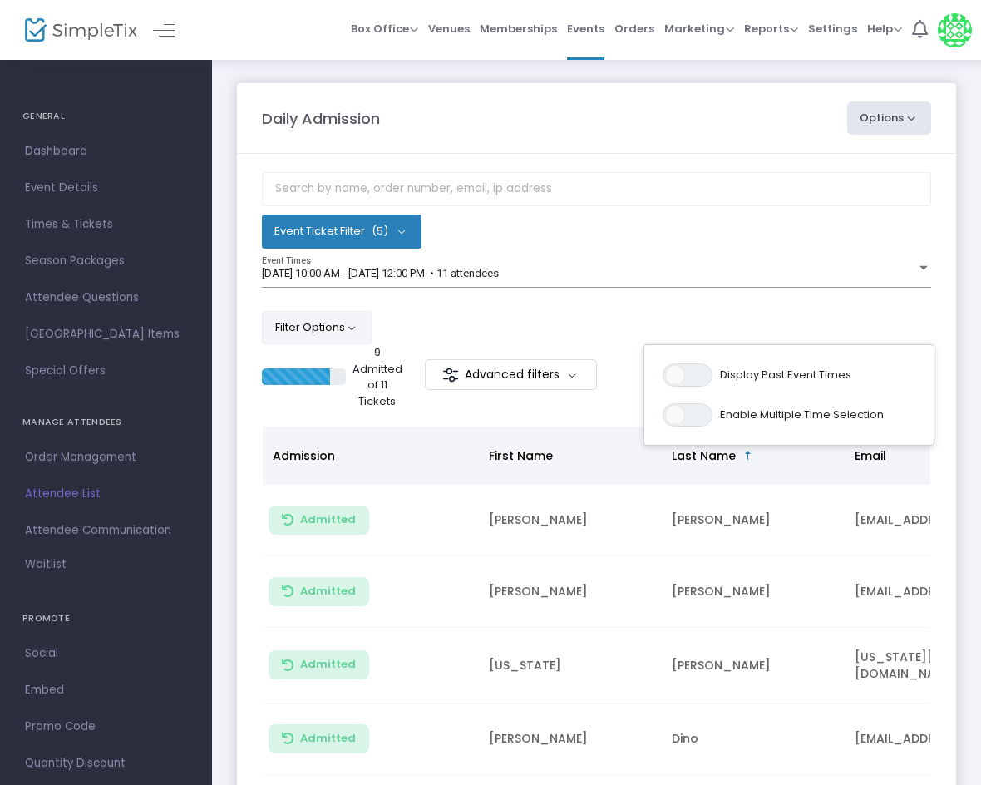
click at [509, 298] on div "[DATE] 10:00 AM - [DATE] 12:00 PM • 11 attendees Event Times" at bounding box center [596, 280] width 669 height 46
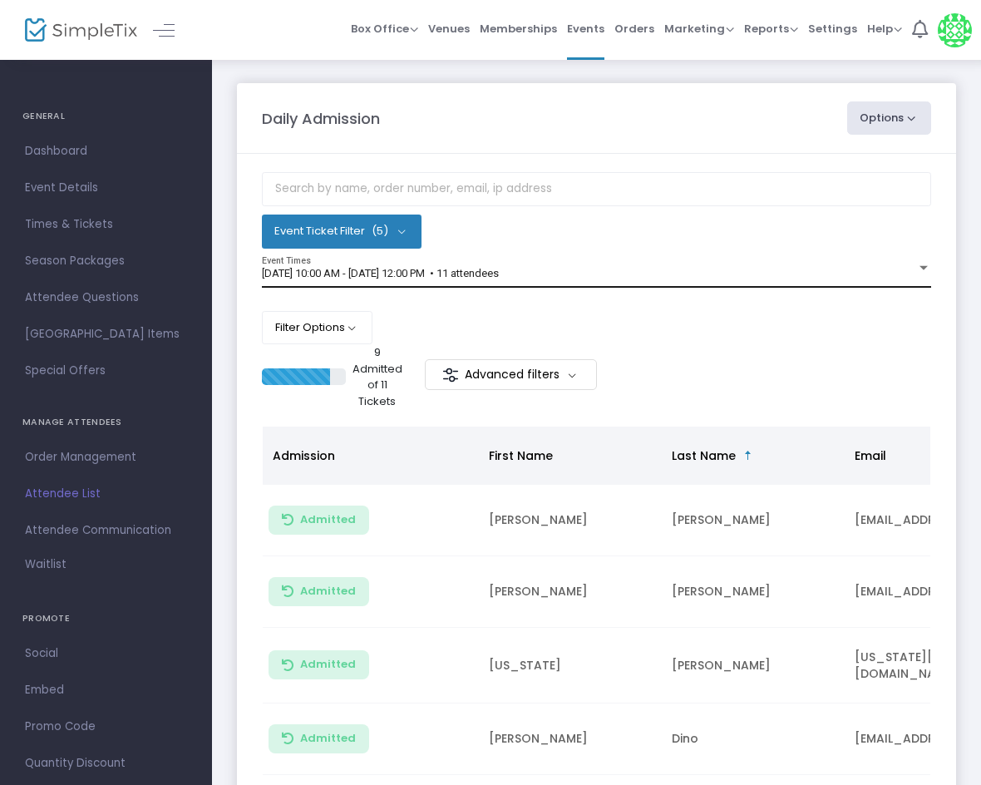
click at [469, 270] on span "[DATE] 10:00 AM - [DATE] 12:00 PM • 11 attendees" at bounding box center [380, 273] width 237 height 12
click at [499, 276] on span "[DATE] 10:00 AM - [DATE] 12:00 PM • 11 attendees" at bounding box center [380, 273] width 237 height 12
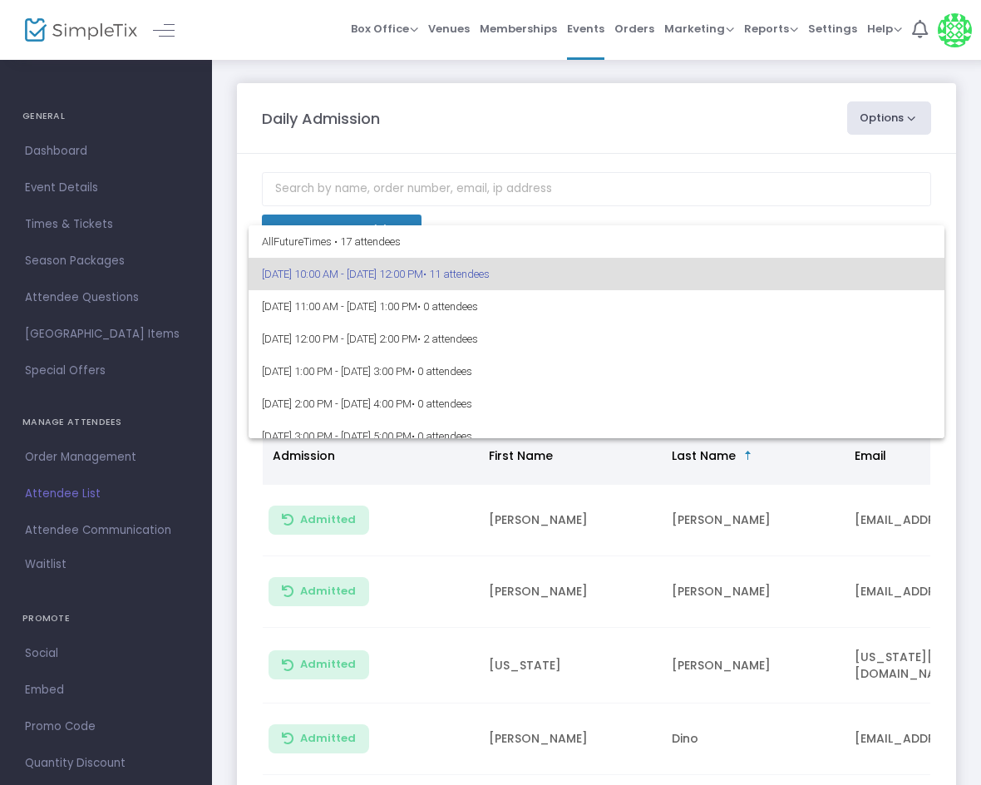
click at [512, 266] on span "[DATE] 10:00 AM - [DATE] 12:00 PM • 11 attendees" at bounding box center [596, 274] width 669 height 32
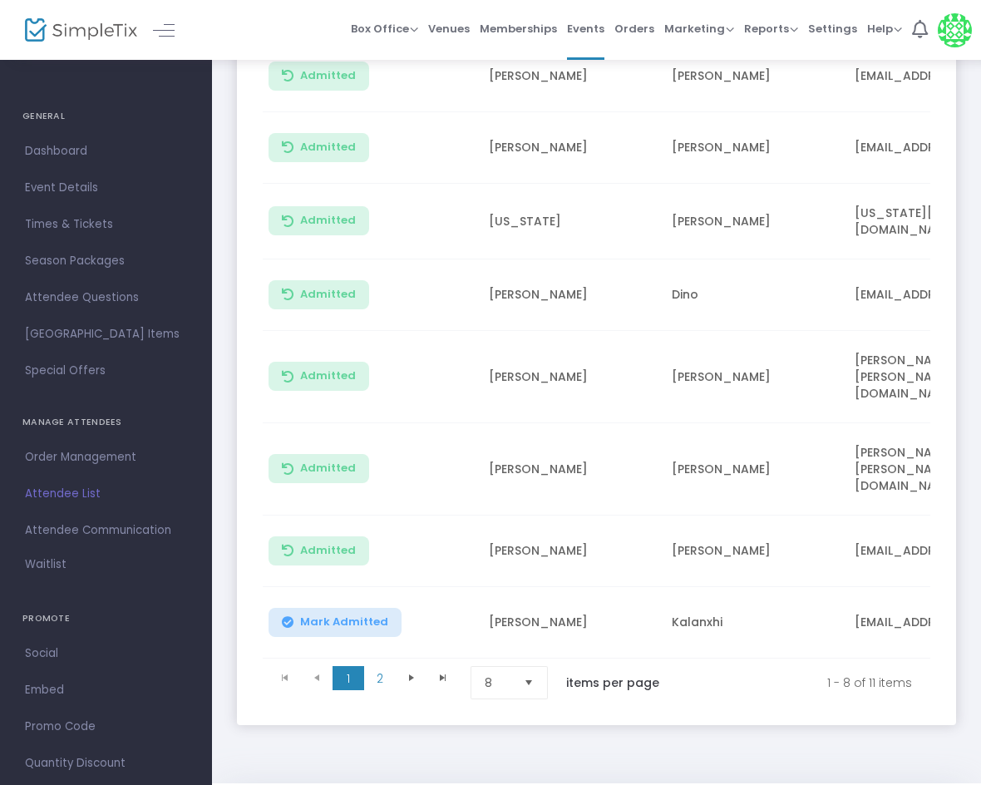
scroll to position [458, 0]
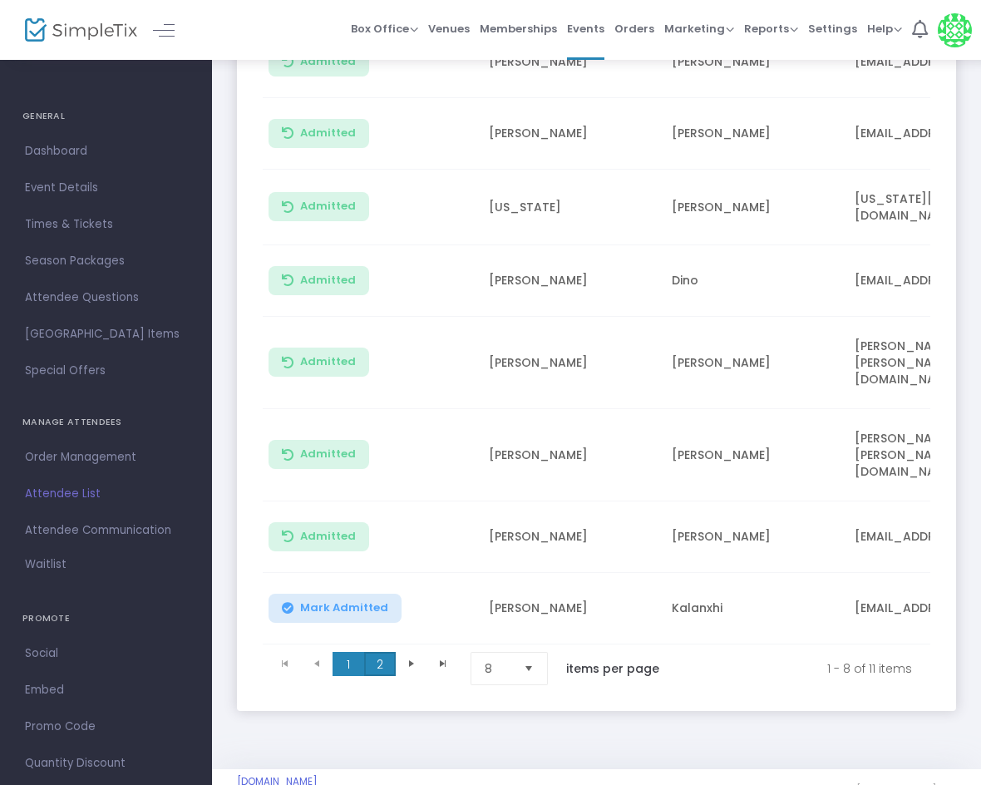
click at [376, 652] on span "2" at bounding box center [380, 664] width 32 height 25
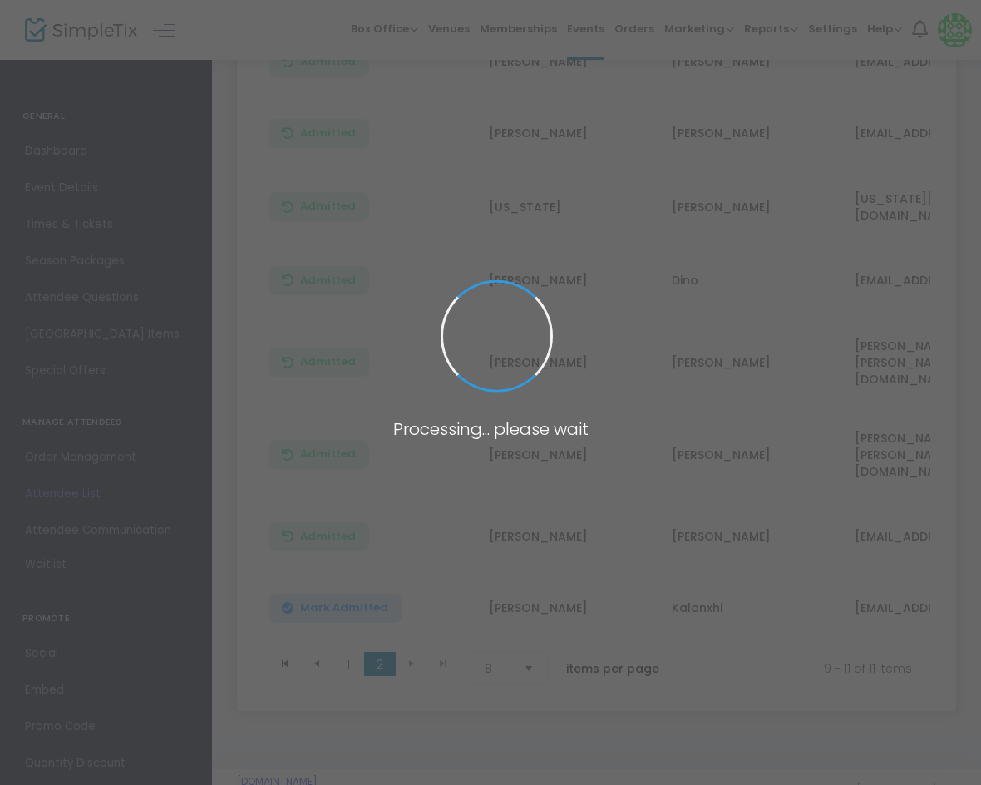
scroll to position [101, 0]
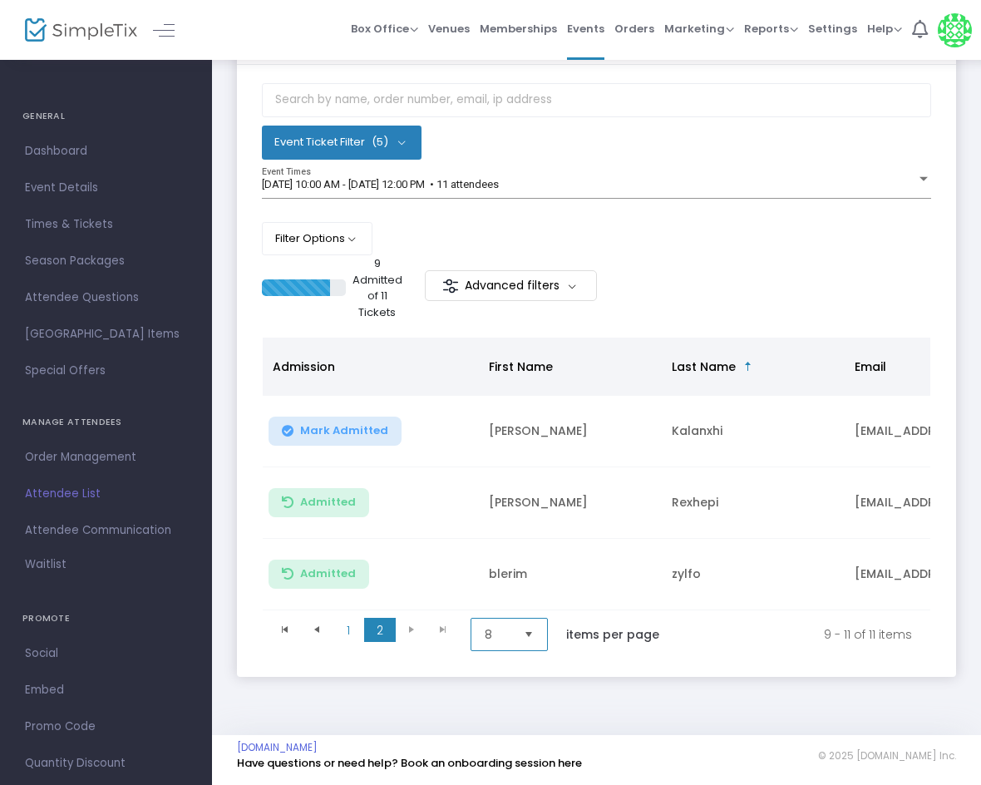
click at [490, 626] on span "8" at bounding box center [498, 634] width 26 height 17
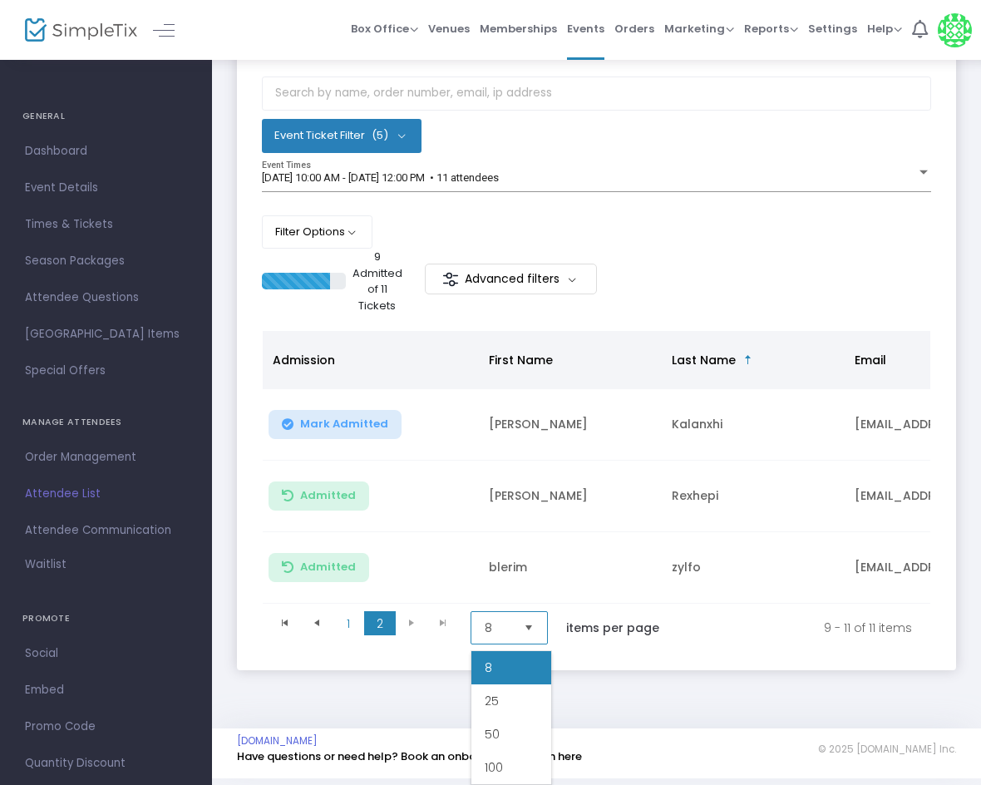
drag, startPoint x: 522, startPoint y: 705, endPoint x: 514, endPoint y: 697, distance: 11.2
click at [522, 704] on li "25" at bounding box center [511, 700] width 80 height 33
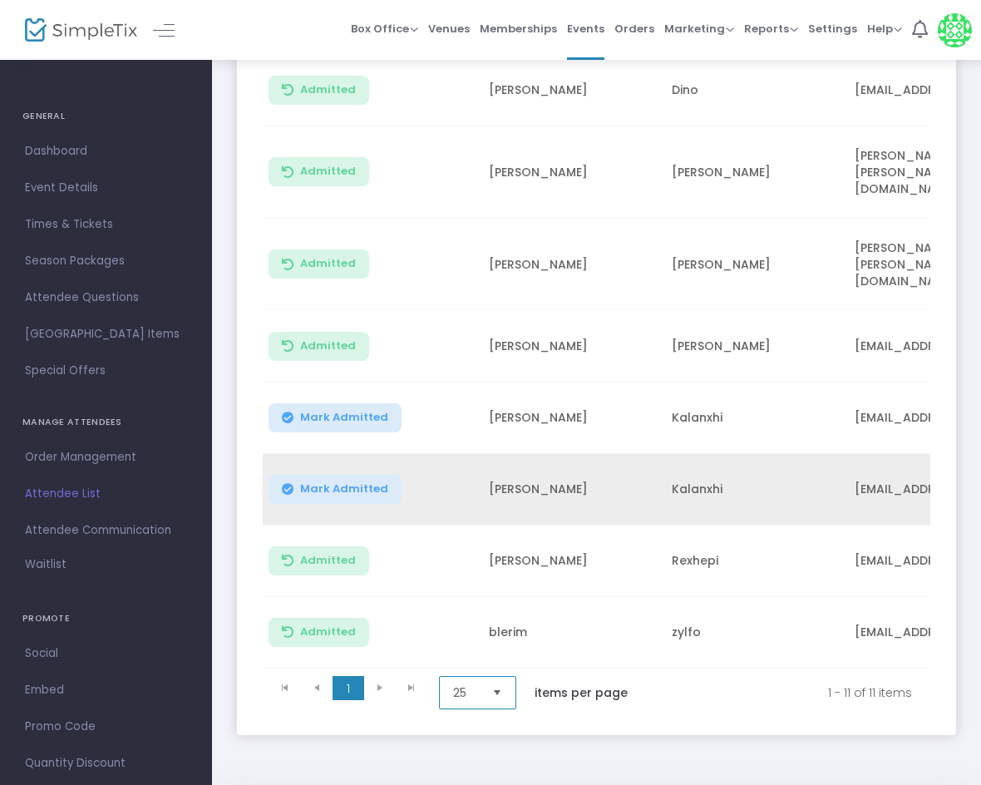
scroll to position [665, 0]
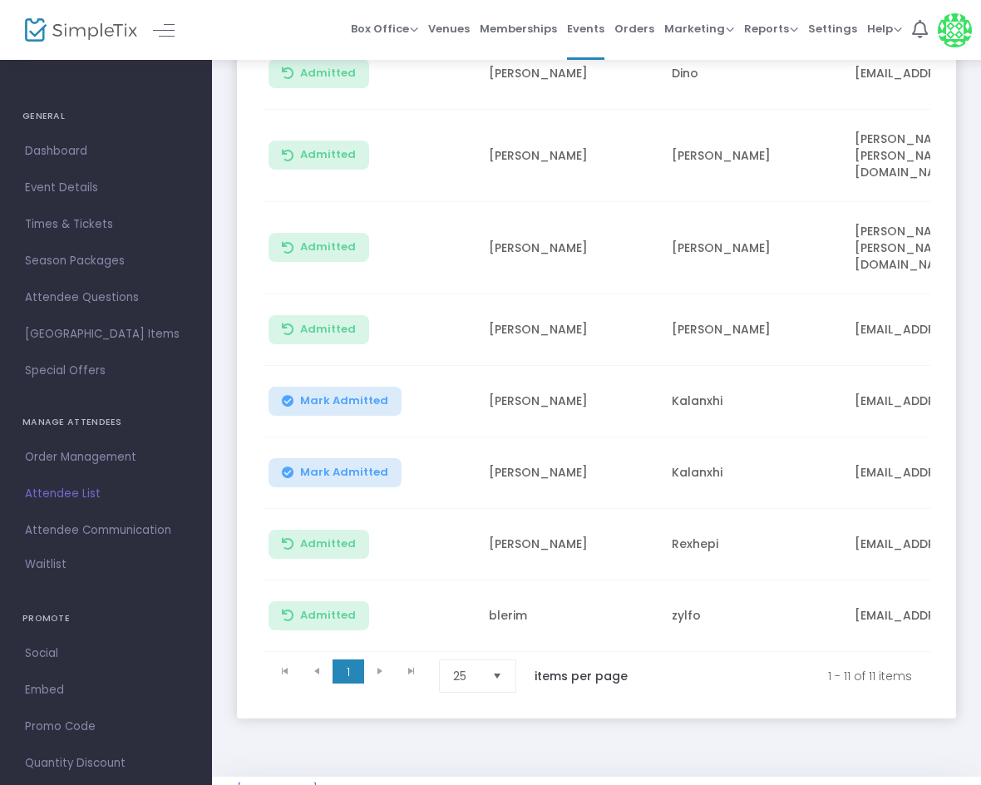
click at [343, 394] on span "Mark Admitted" at bounding box center [344, 400] width 88 height 13
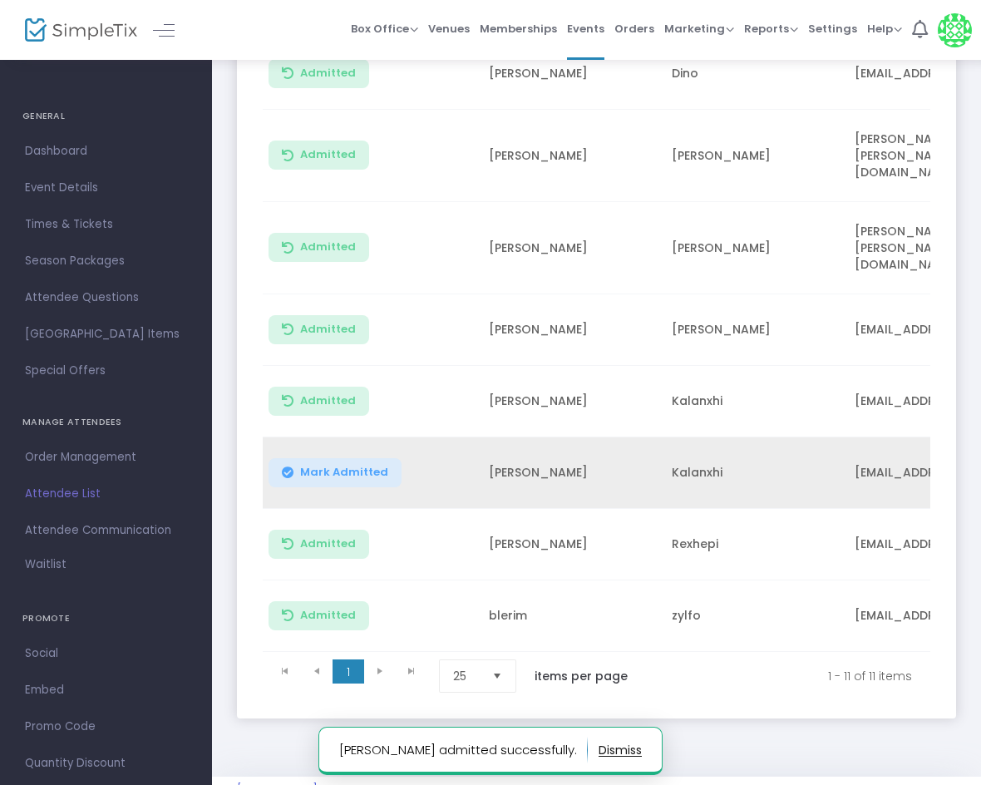
click at [350, 465] on span "Mark Admitted" at bounding box center [344, 471] width 88 height 13
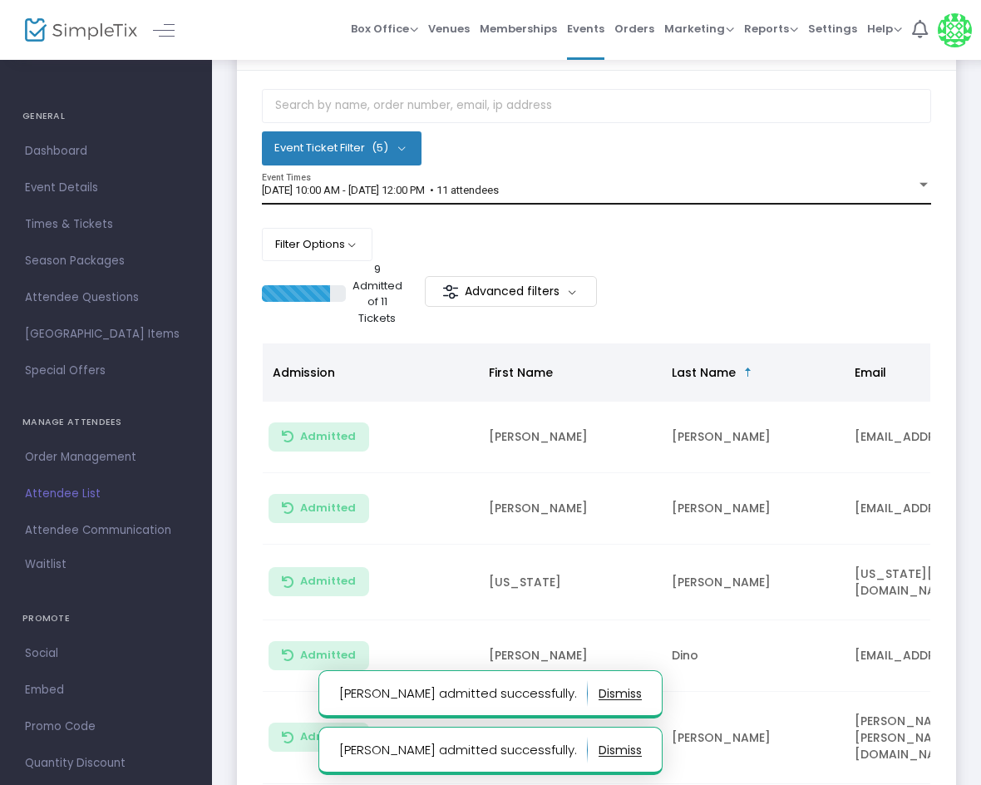
scroll to position [0, 0]
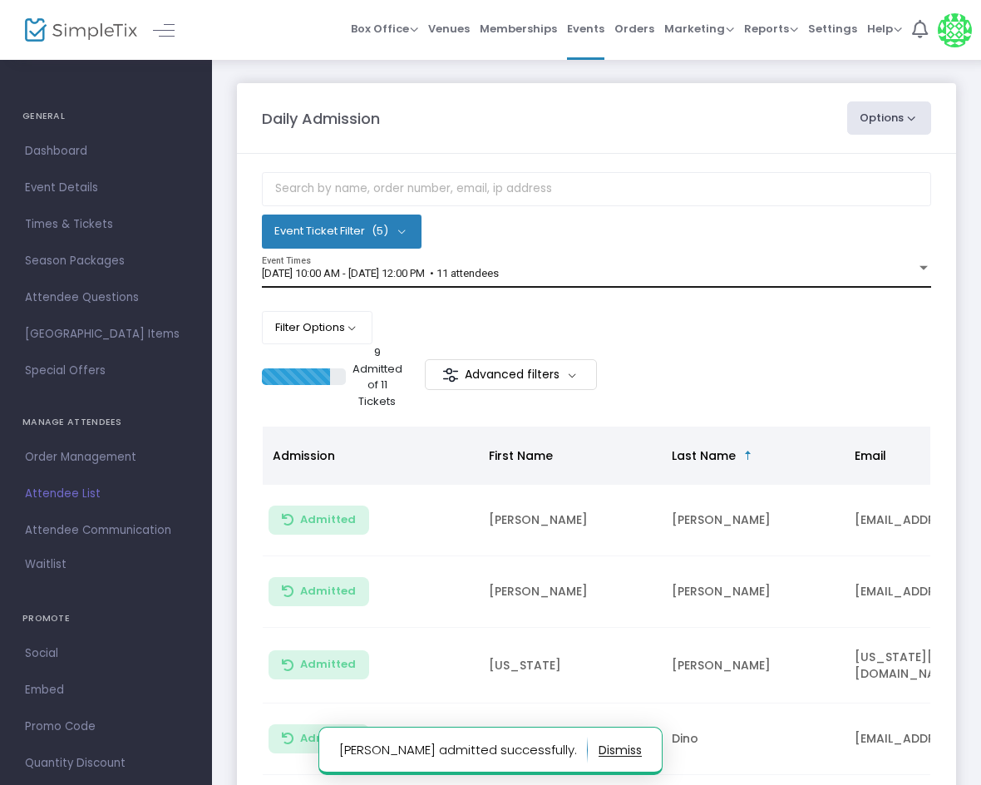
click at [652, 278] on div "[DATE] 10:00 AM - [DATE] 12:00 PM • 11 attendees" at bounding box center [589, 274] width 654 height 12
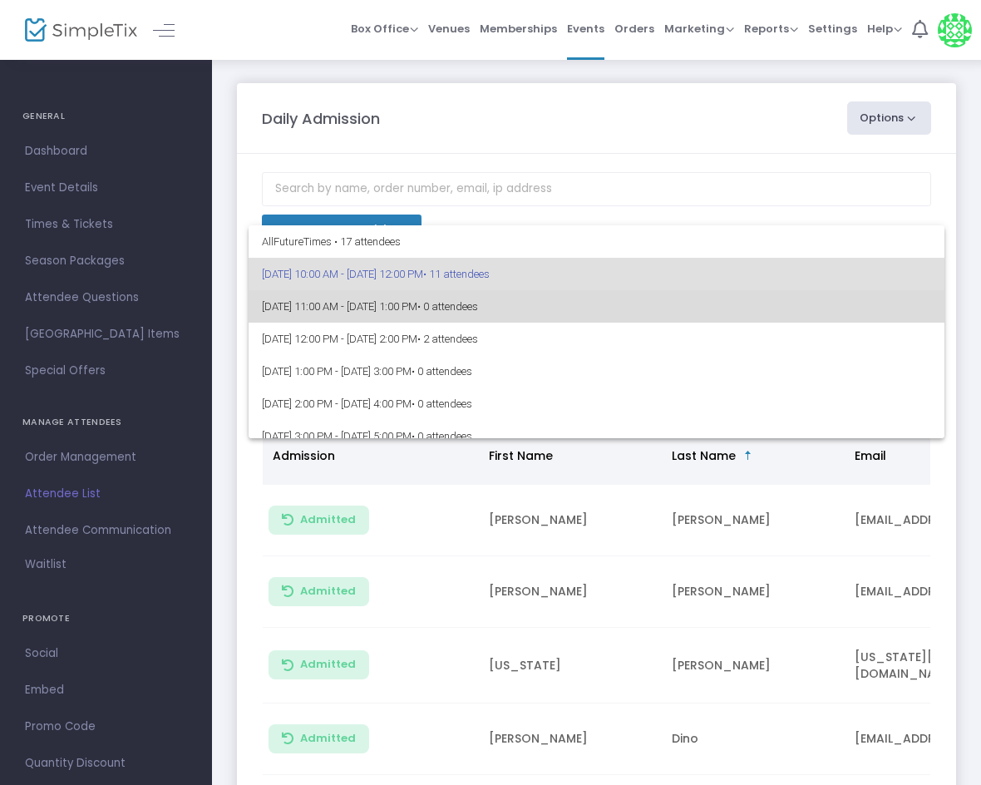
click at [702, 317] on span "[DATE] 11:00 AM - [DATE] 1:00 PM • 0 attendees" at bounding box center [596, 306] width 669 height 32
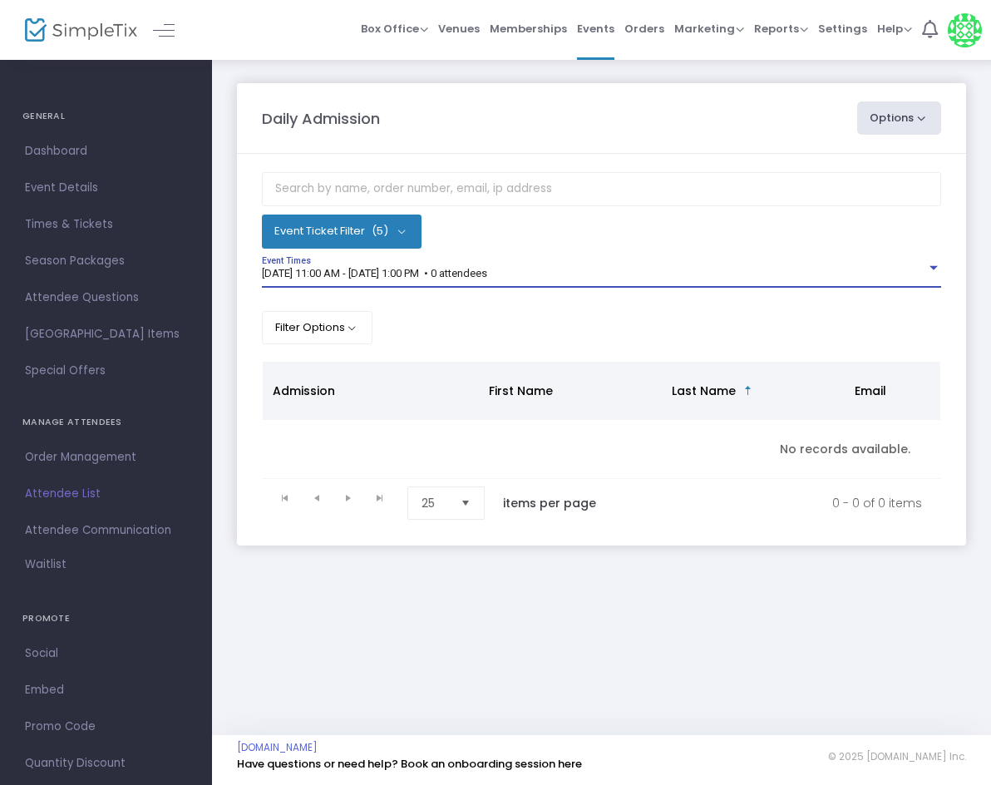
click at [479, 263] on div "[DATE] 11:00 AM - [DATE] 1:00 PM • 0 attendees Event Times" at bounding box center [601, 273] width 679 height 32
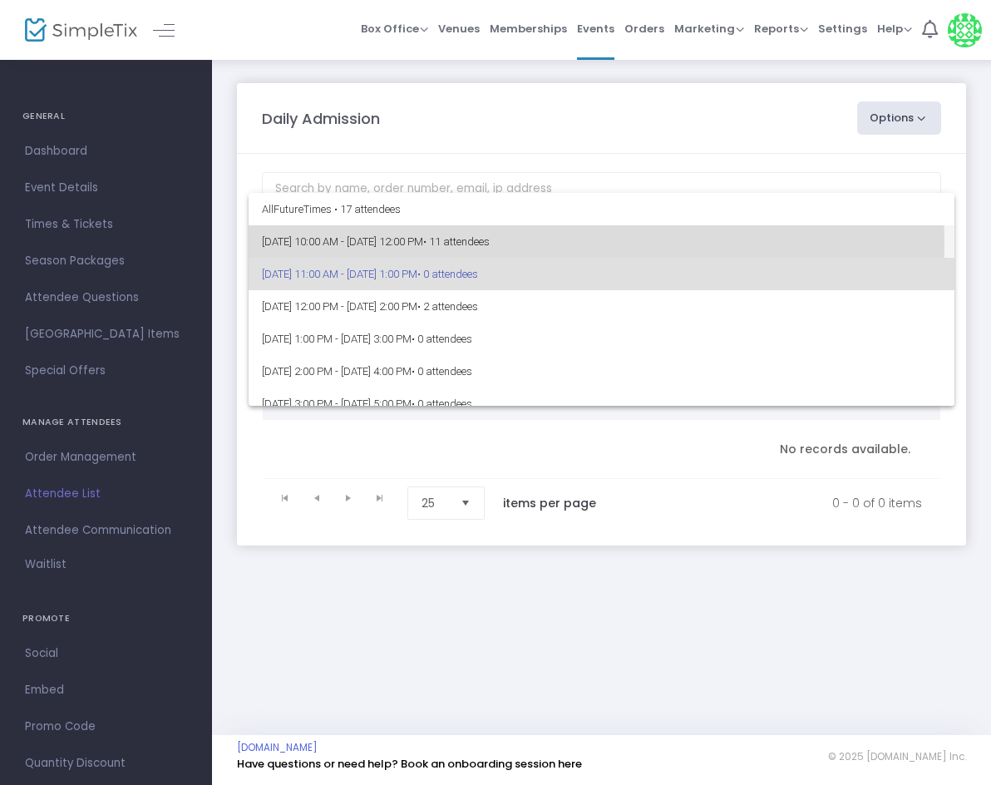
click at [490, 243] on span "• 11 attendees" at bounding box center [456, 241] width 66 height 12
